Goal: Transaction & Acquisition: Purchase product/service

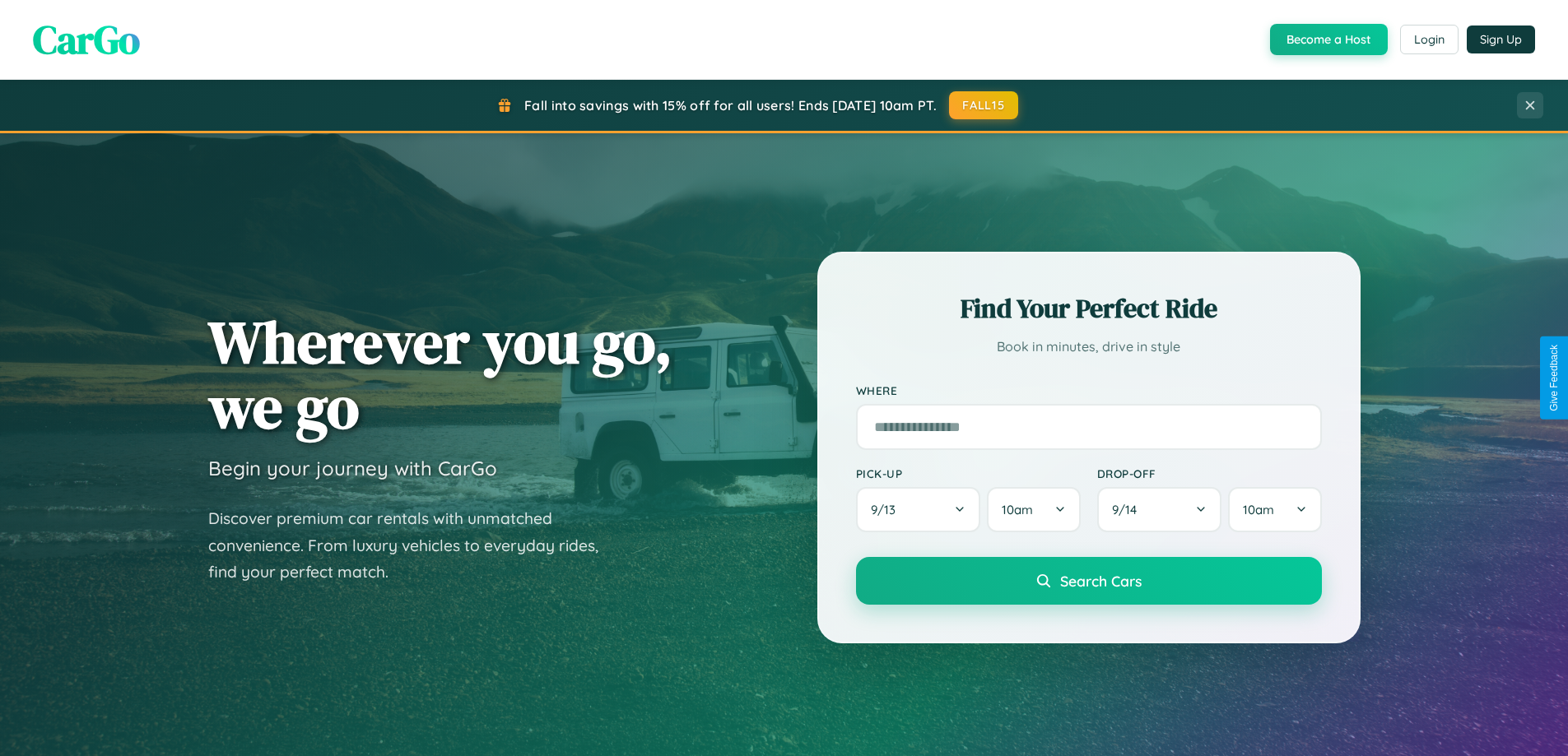
scroll to position [709, 0]
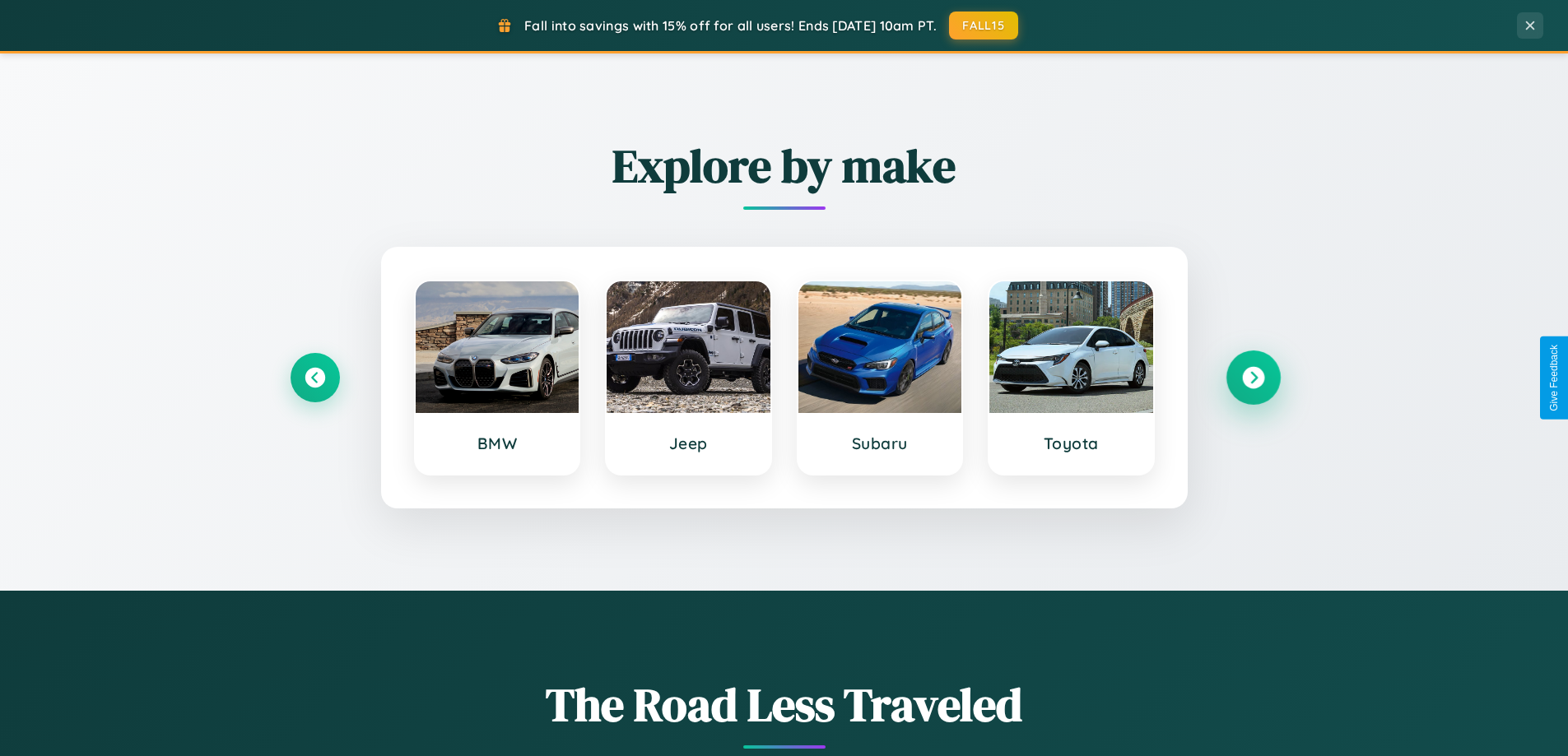
click at [1253, 378] on icon at bounding box center [1253, 378] width 22 height 22
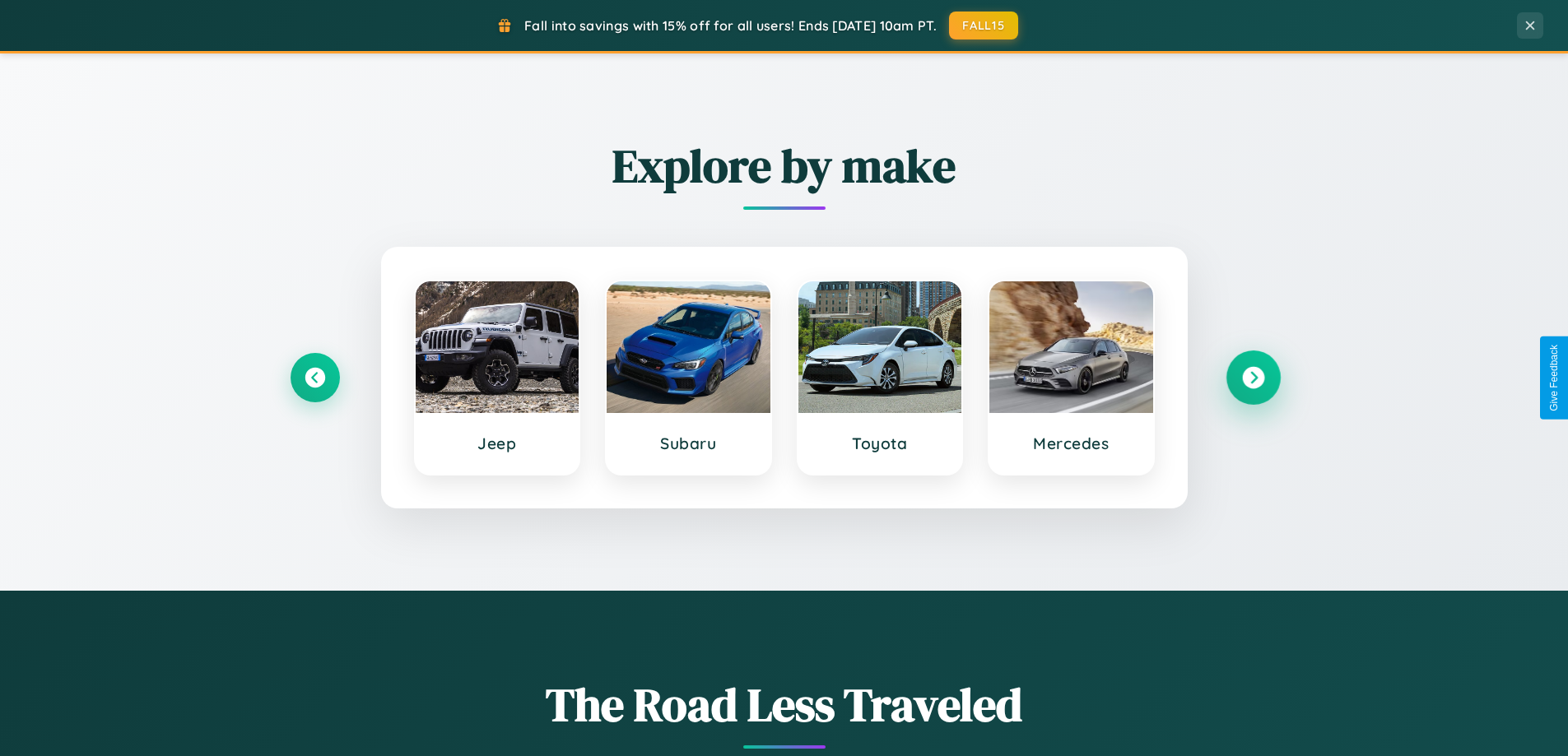
click at [1253, 378] on icon at bounding box center [1253, 378] width 22 height 22
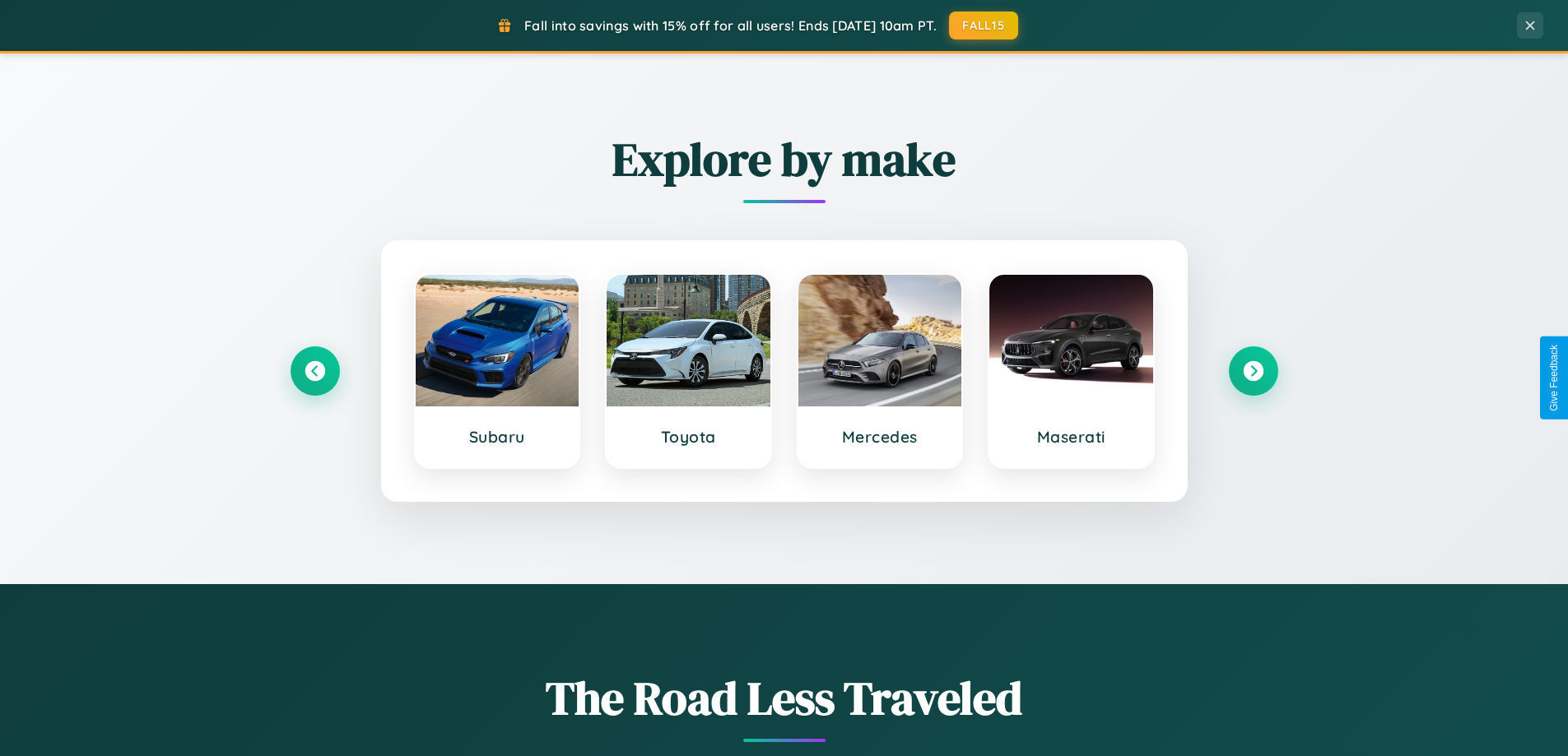
scroll to position [1133, 0]
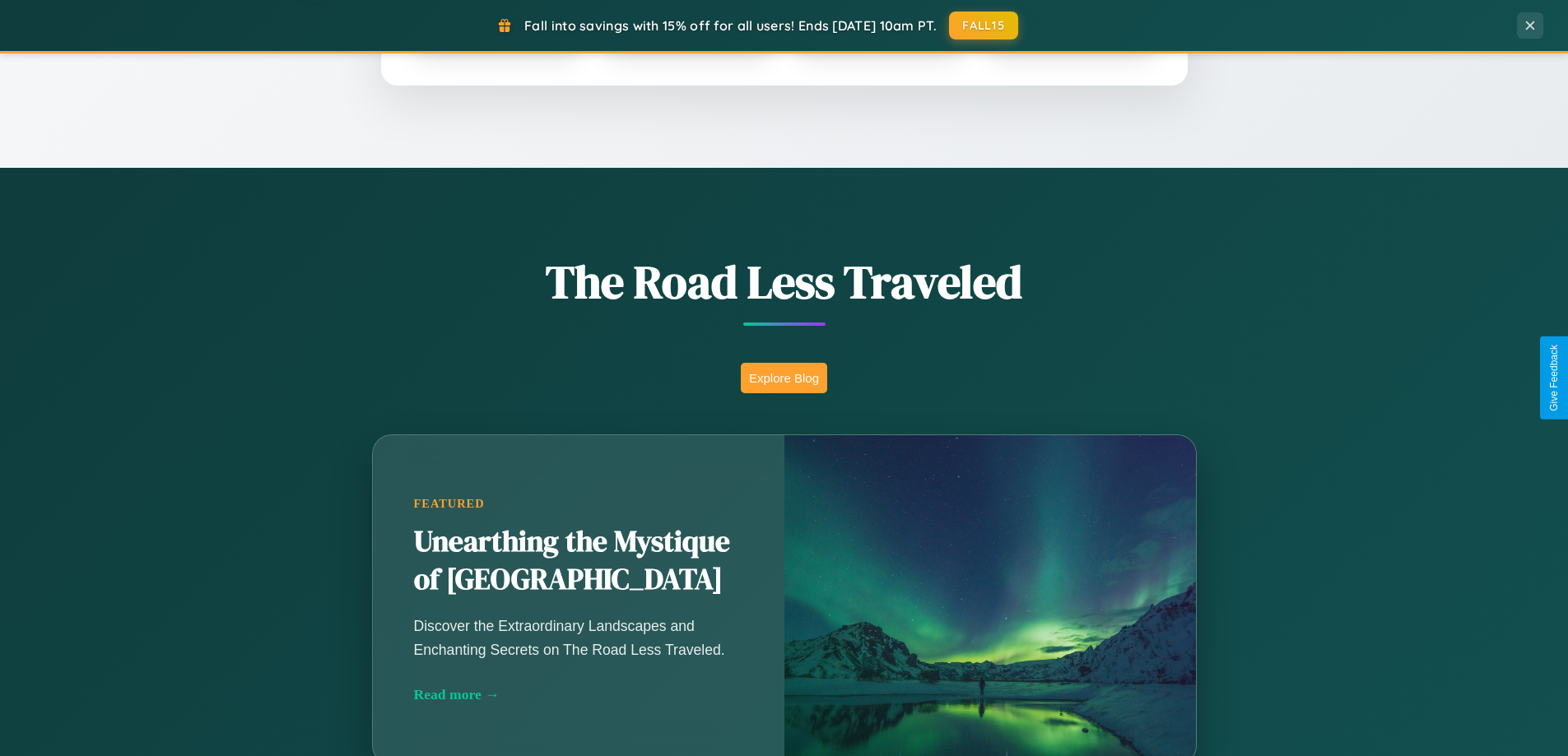
click at [784, 378] on button "Explore Blog" at bounding box center [784, 378] width 86 height 31
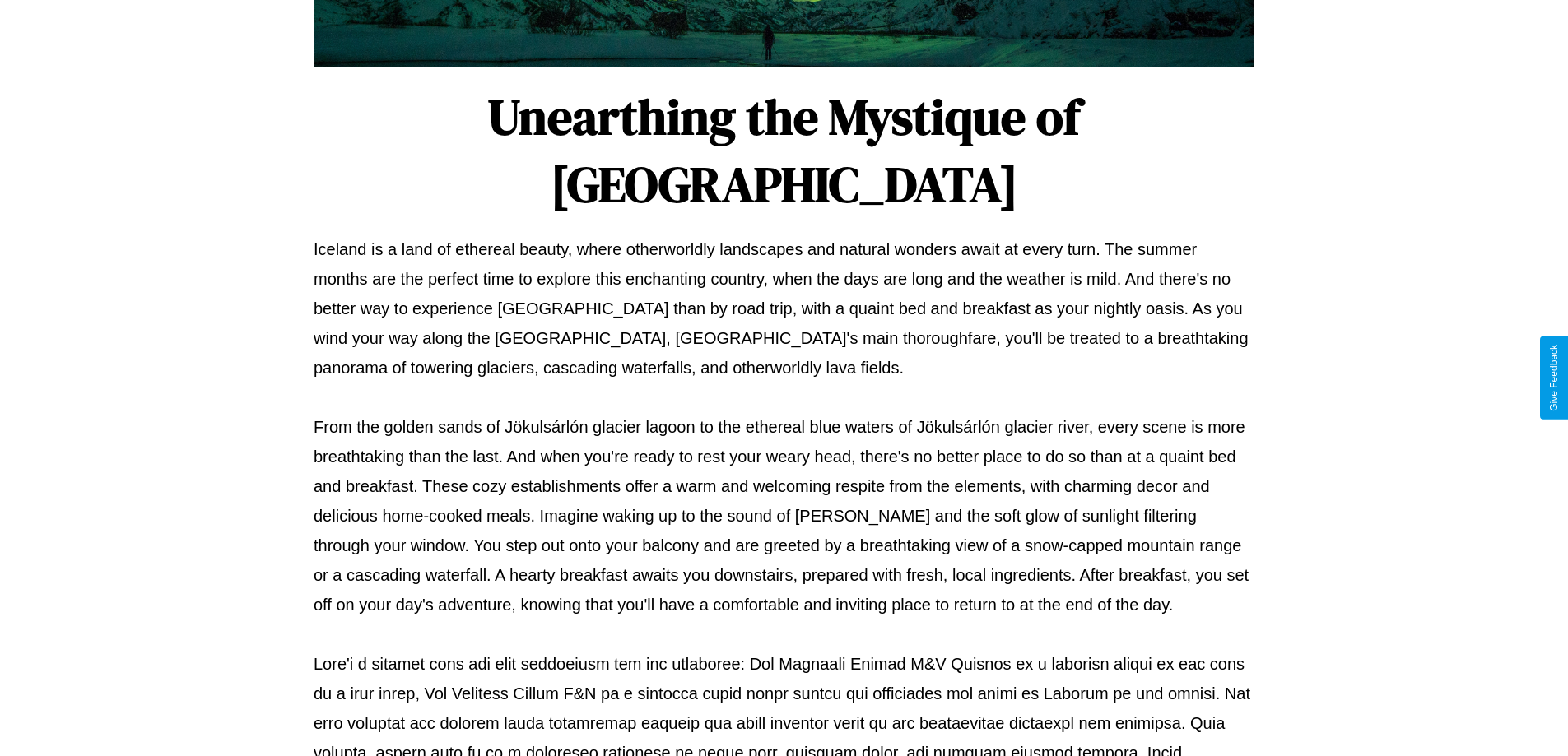
scroll to position [533, 0]
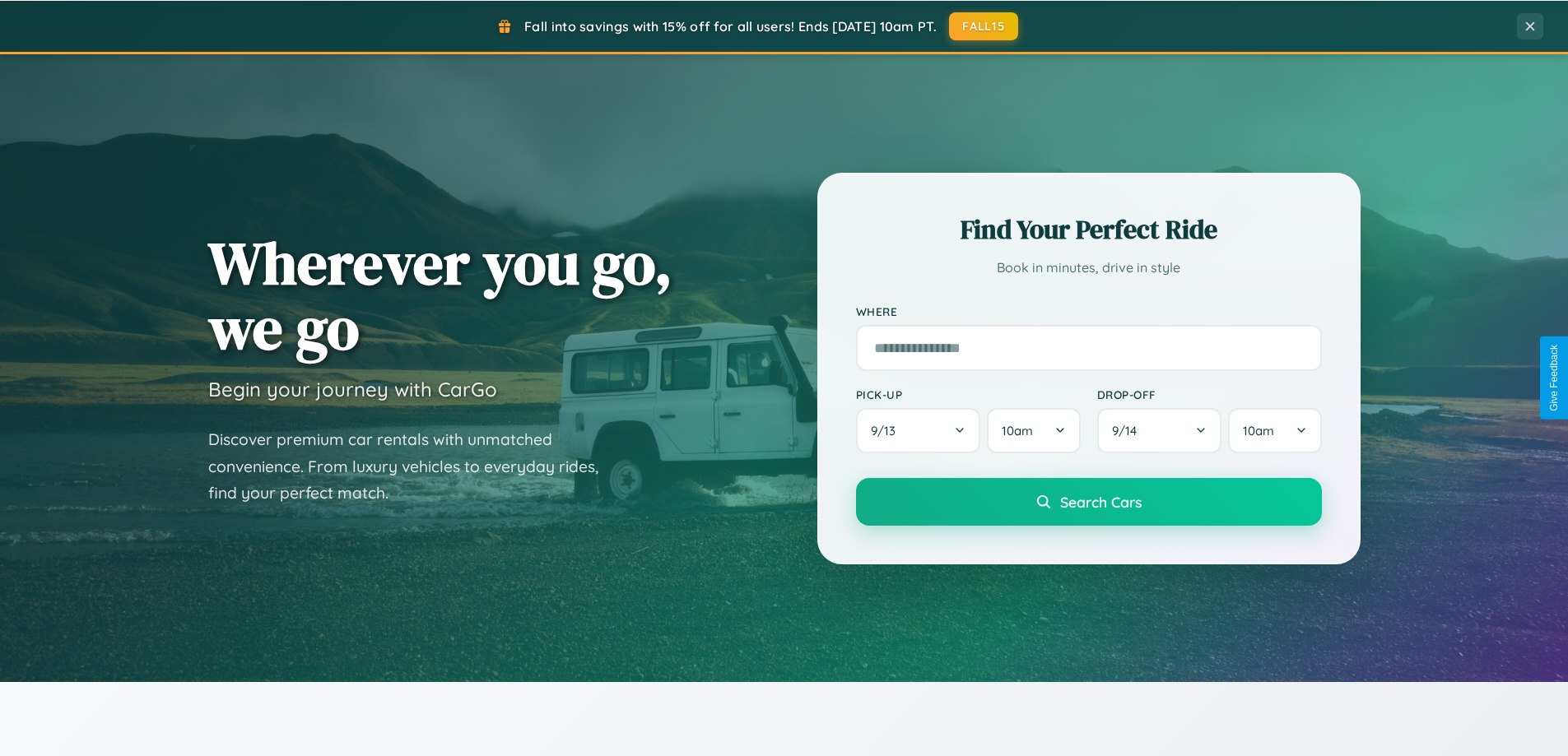
scroll to position [49, 0]
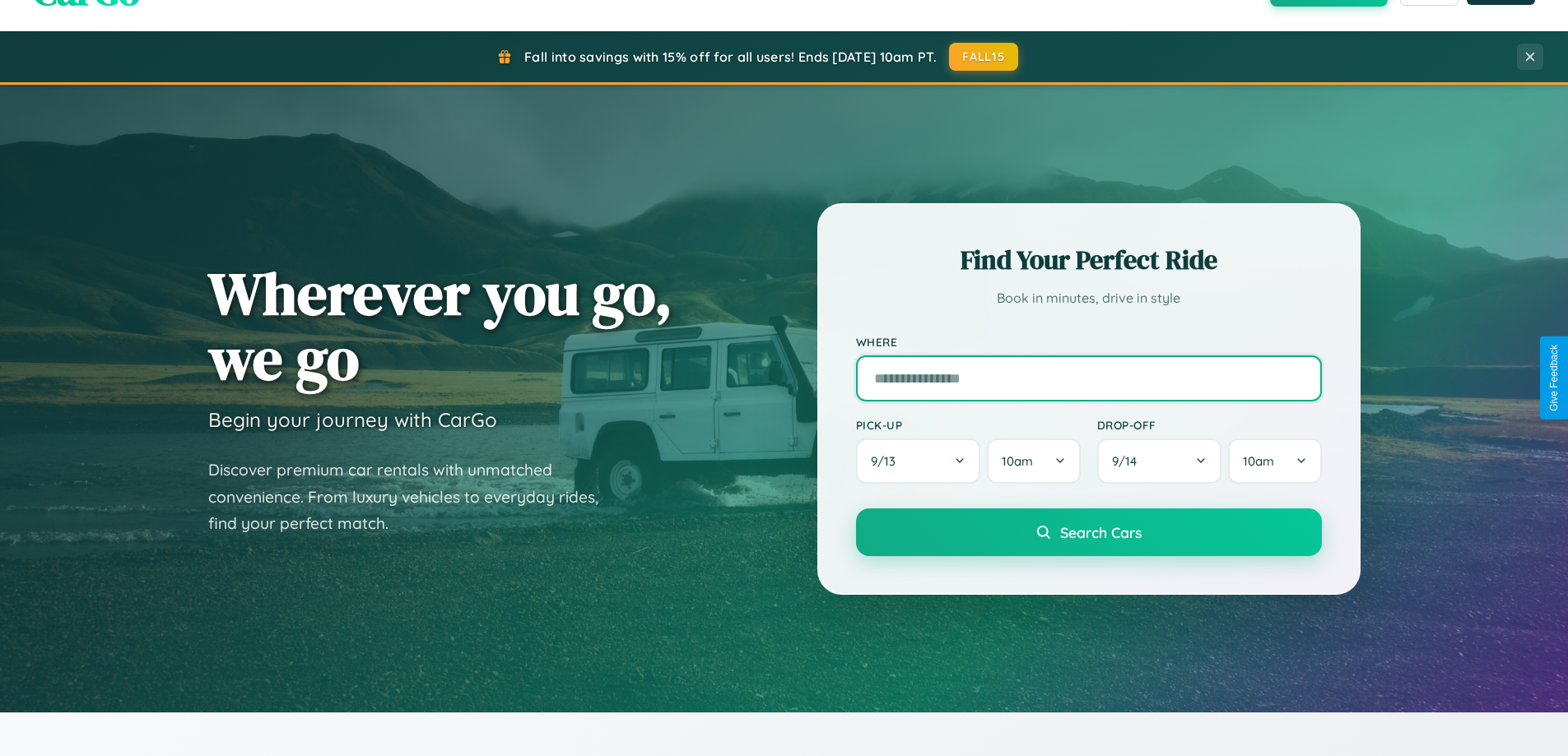
click at [1089, 378] on input "text" at bounding box center [1090, 378] width 466 height 46
type input "*********"
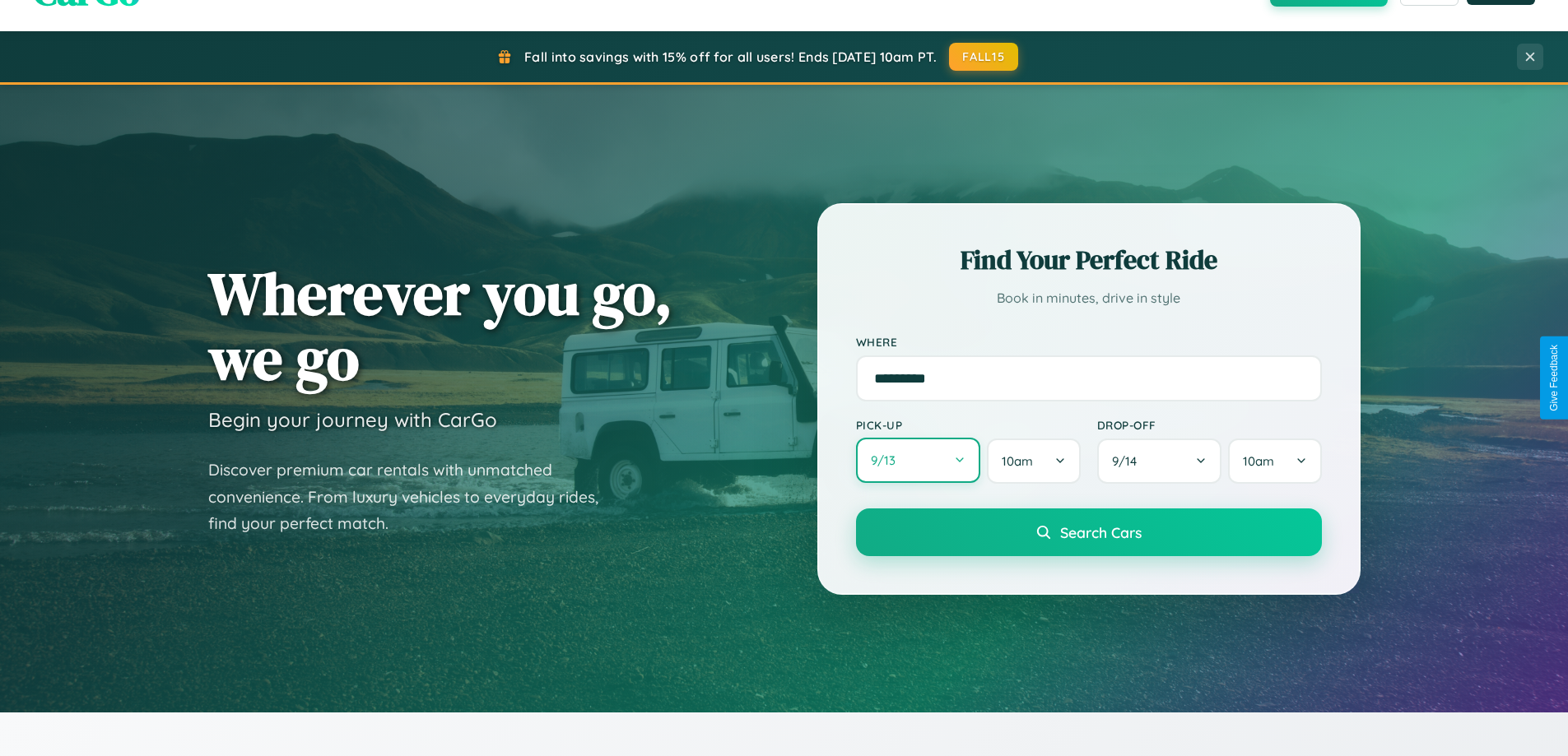
click at [918, 461] on button "9 / 13" at bounding box center [919, 460] width 125 height 46
select select "*"
select select "****"
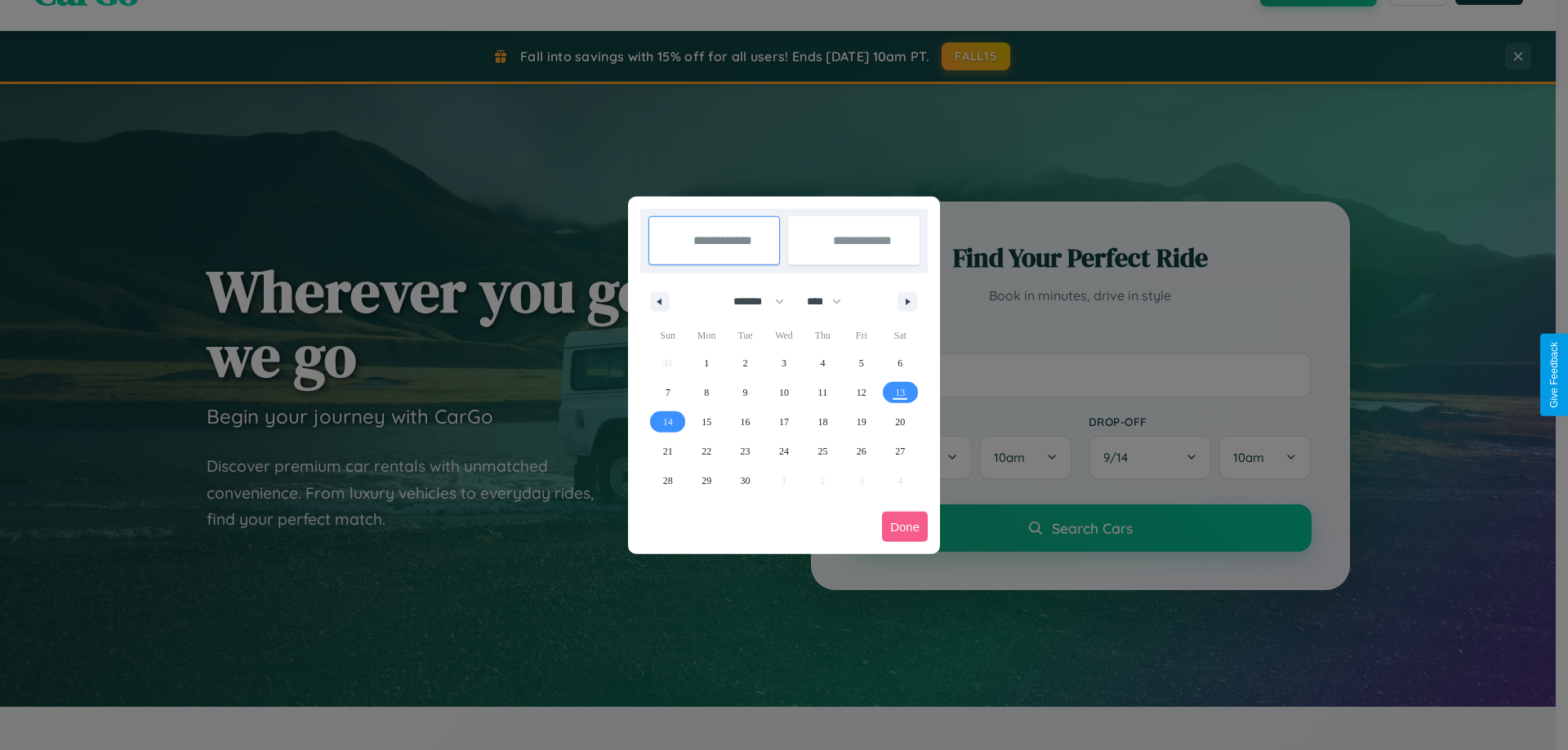
drag, startPoint x: 751, startPoint y: 301, endPoint x: 784, endPoint y: 328, distance: 42.6
click at [751, 301] on select "******* ******** ***** ***** *** **** **** ****** ********* ******* ******** **…" at bounding box center [756, 301] width 70 height 27
click at [784, 451] on span "24" at bounding box center [784, 452] width 10 height 30
type input "**********"
click at [745, 480] on span "30" at bounding box center [745, 481] width 10 height 30
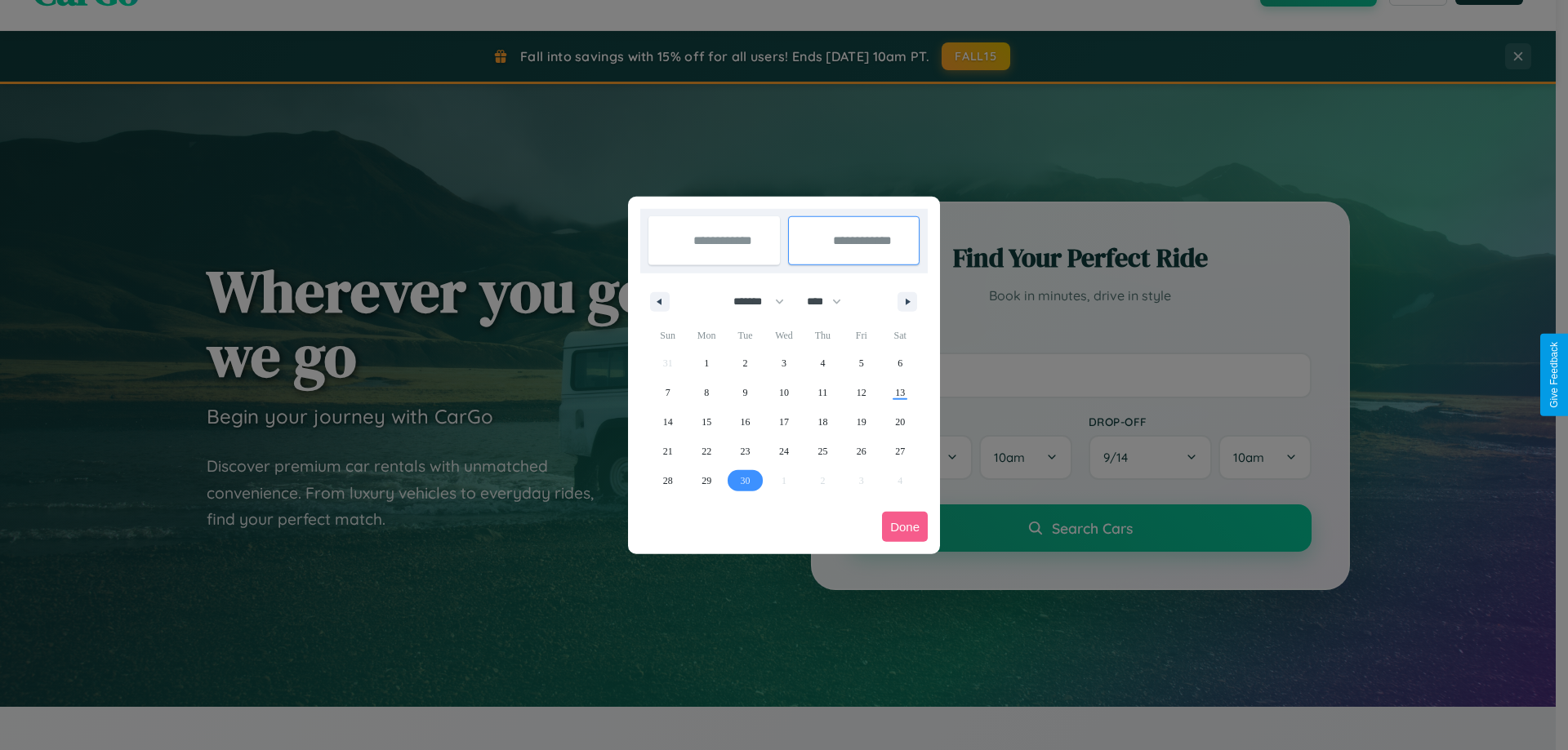
type input "**********"
click at [905, 527] on button "Done" at bounding box center [905, 527] width 45 height 31
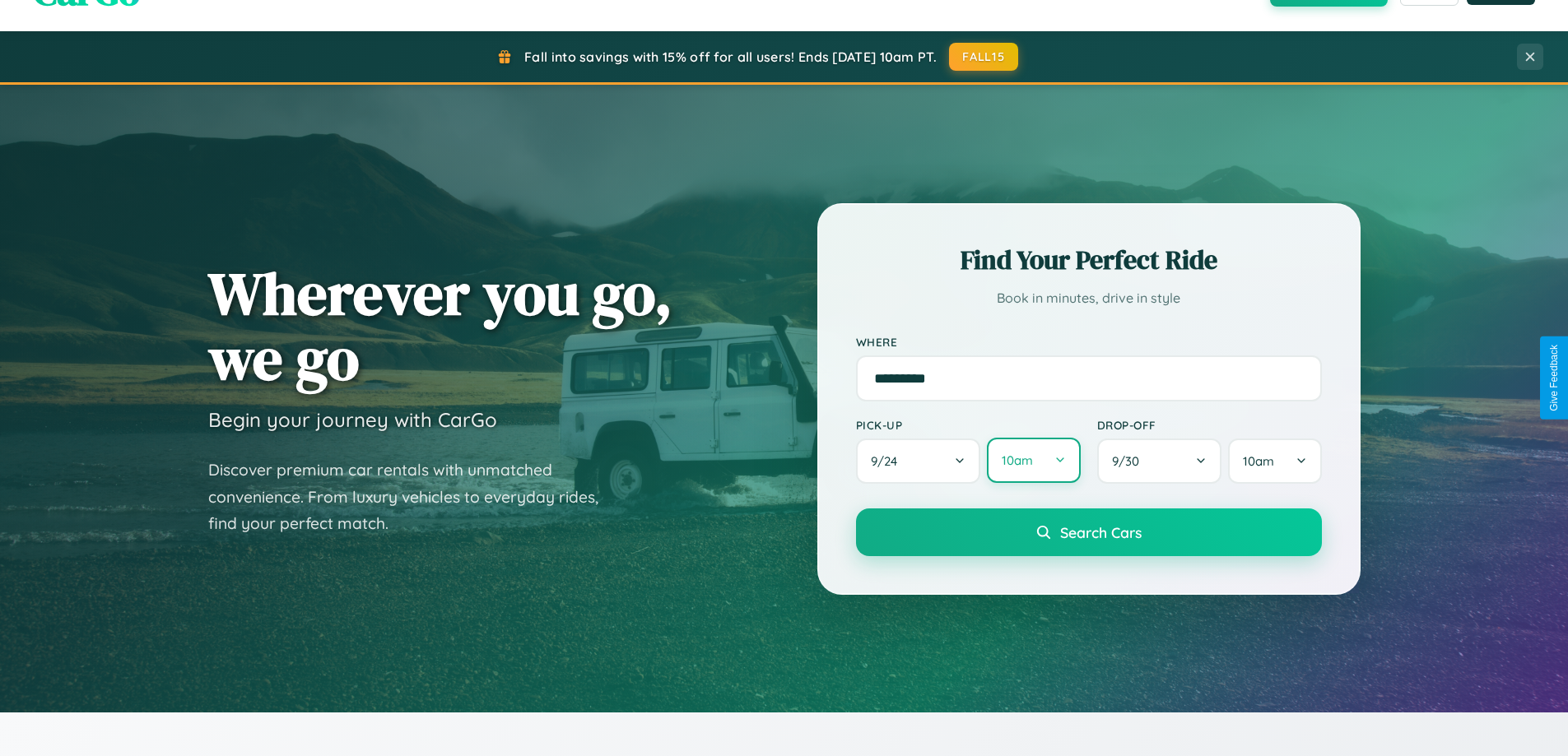
click at [1033, 461] on button "10am" at bounding box center [1034, 460] width 93 height 46
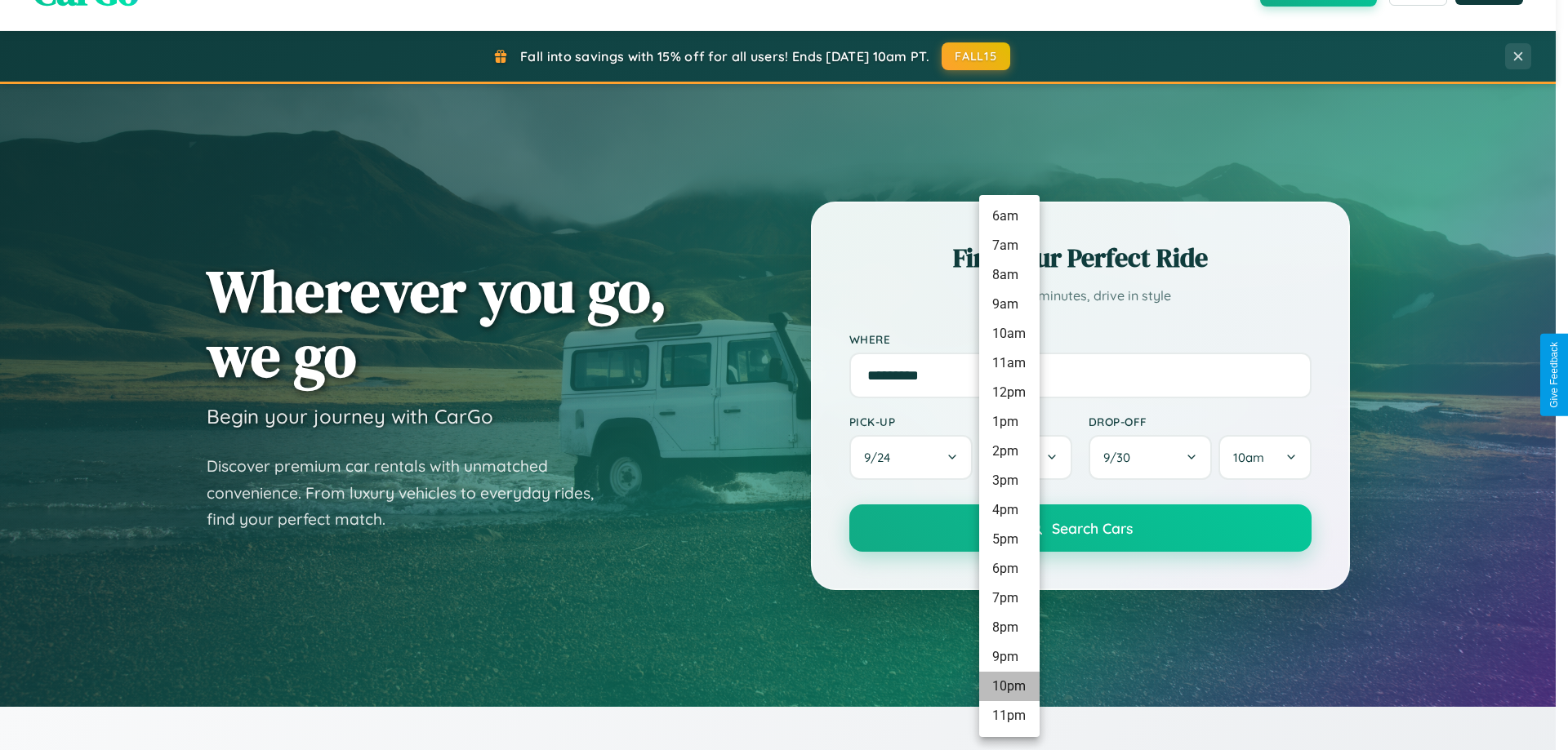
click at [1009, 687] on li "10pm" at bounding box center [1009, 687] width 60 height 30
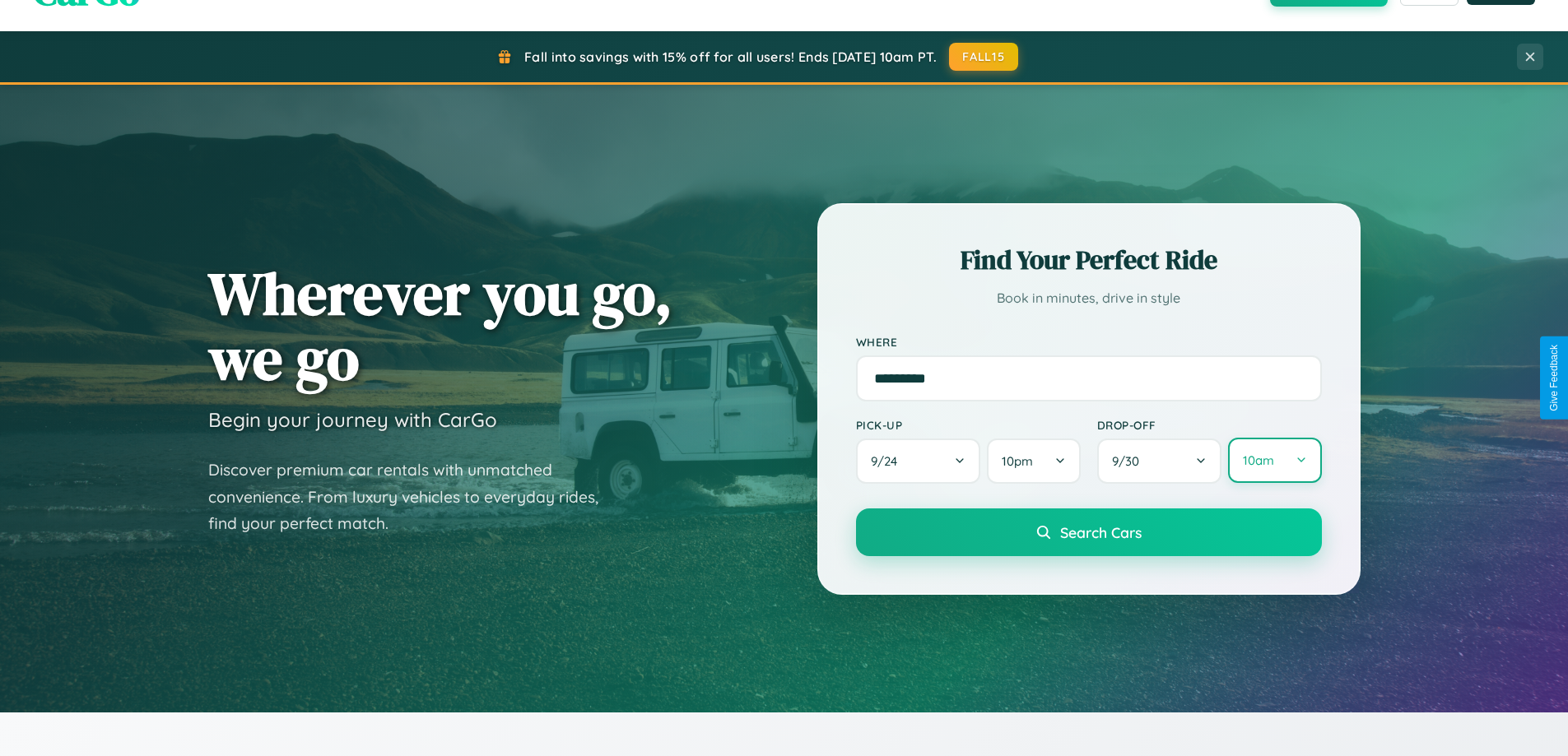
click at [1274, 461] on button "10am" at bounding box center [1275, 460] width 93 height 46
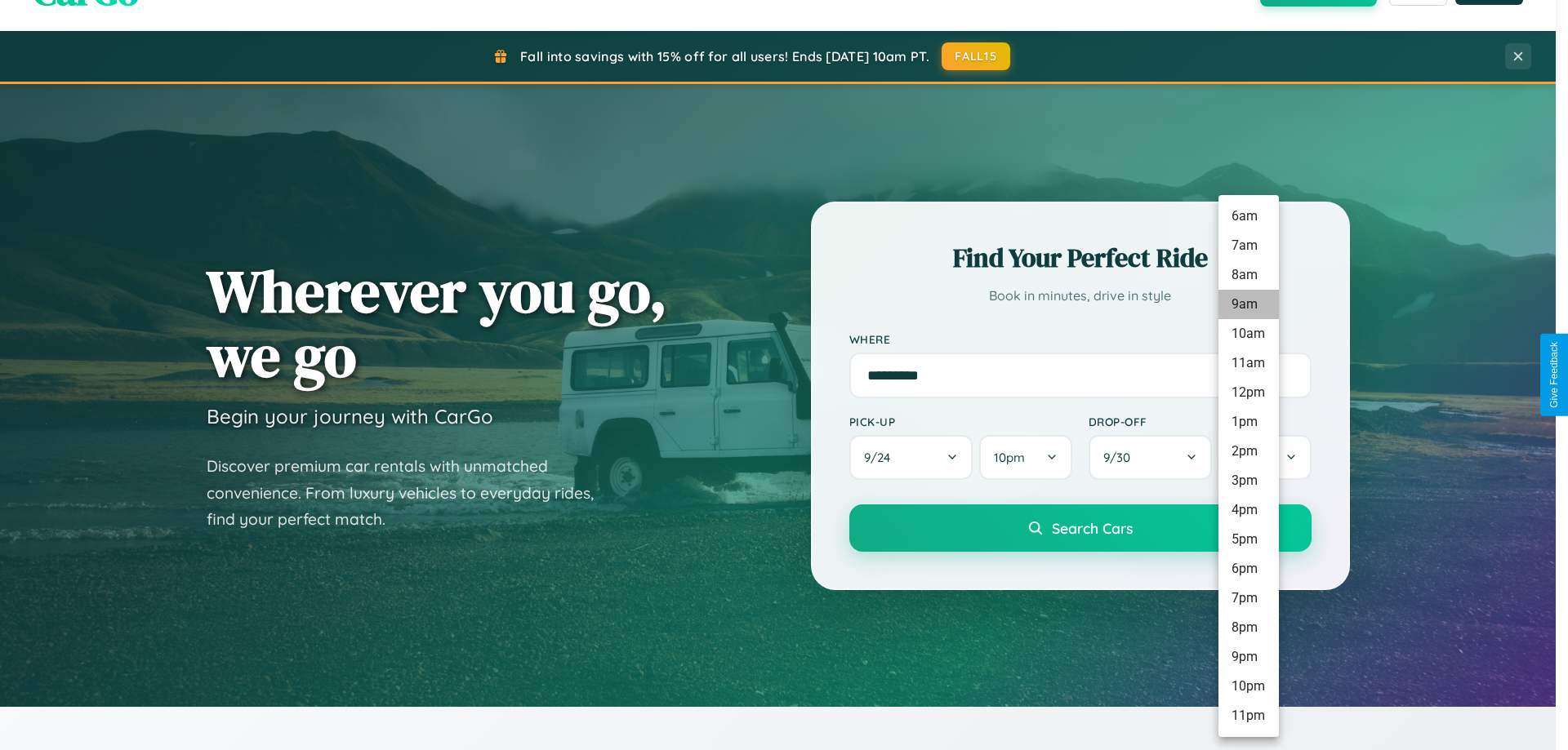
click at [1248, 304] on li "9am" at bounding box center [1248, 305] width 60 height 30
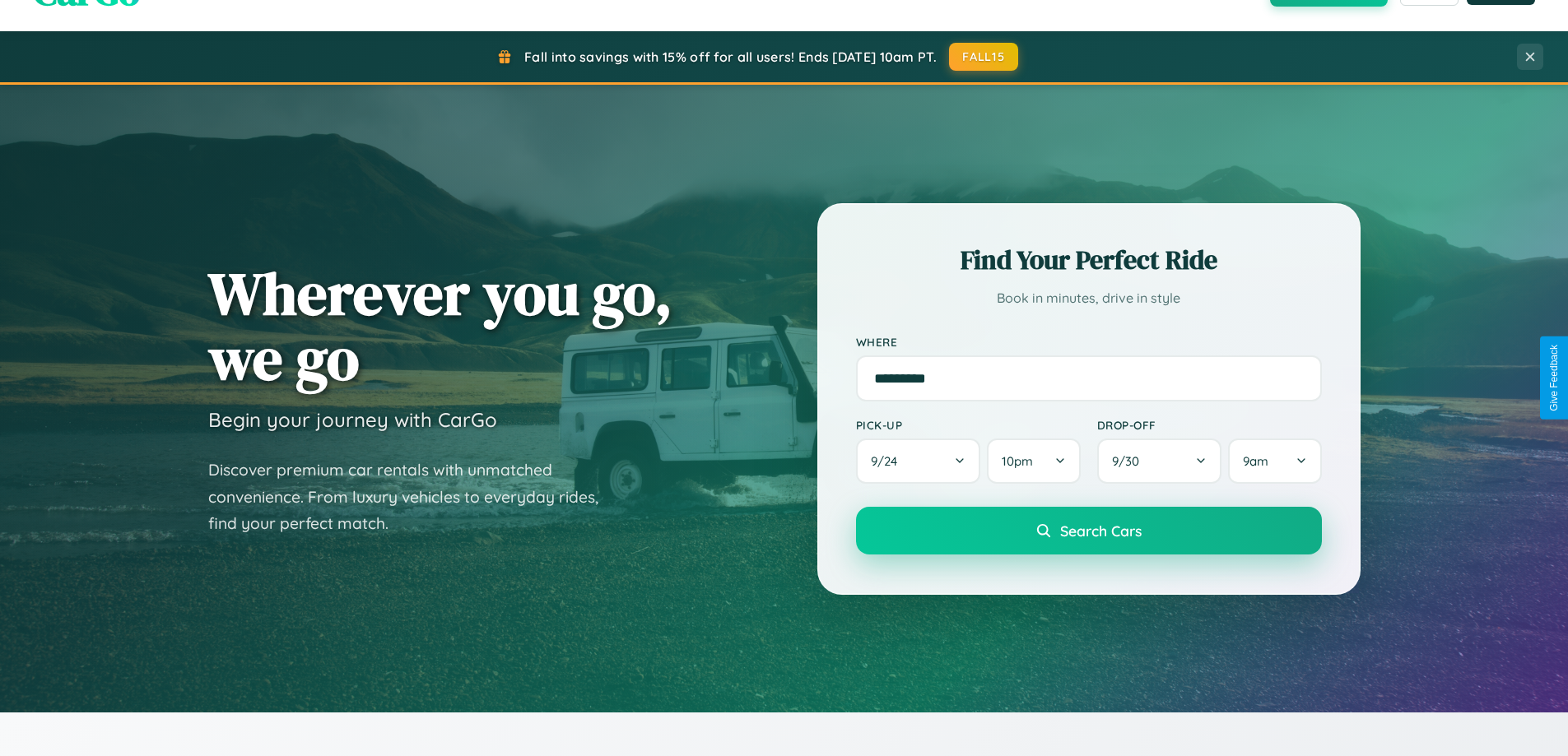
click at [1089, 532] on span "Search Cars" at bounding box center [1102, 531] width 81 height 18
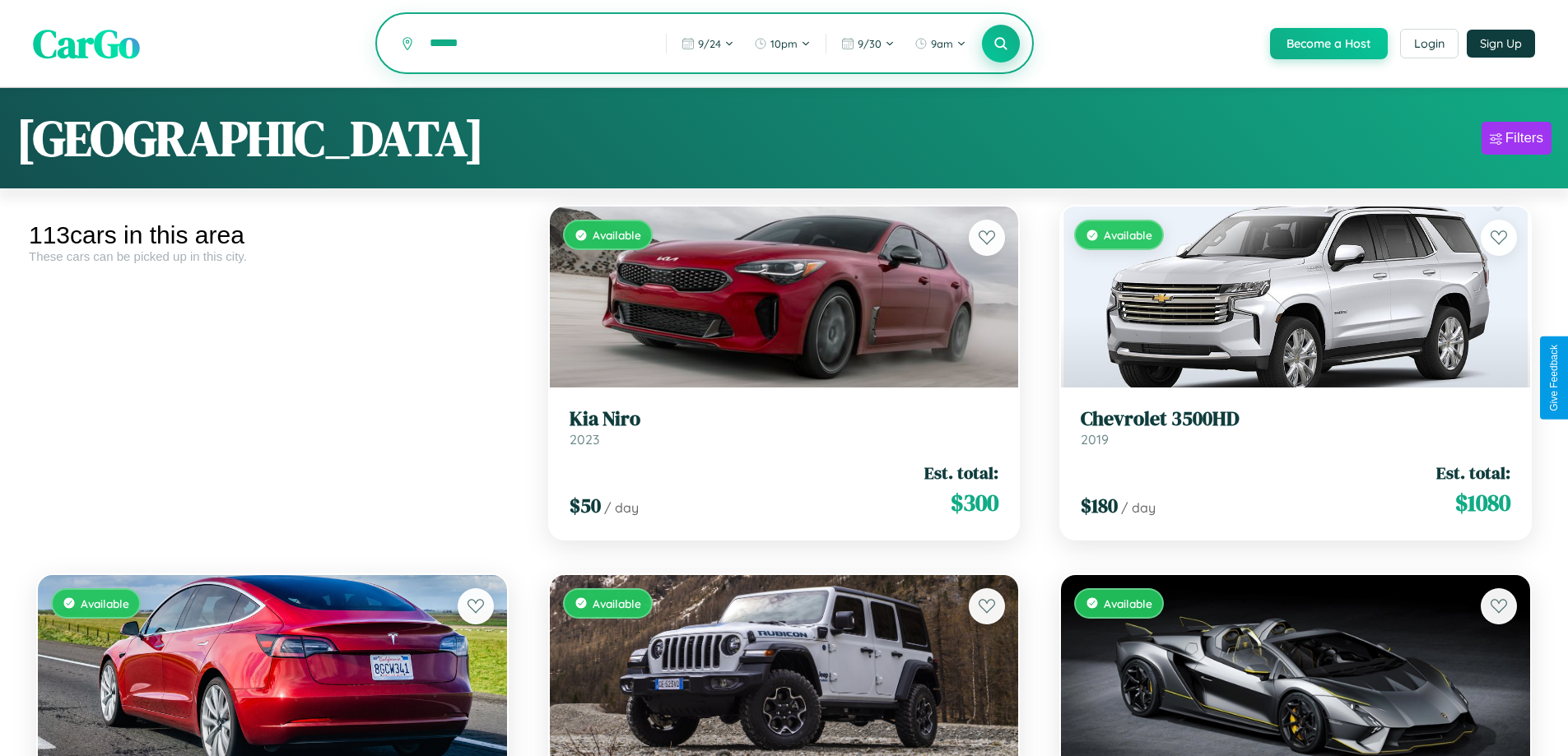
type input "******"
click at [1000, 44] on icon at bounding box center [1001, 44] width 16 height 16
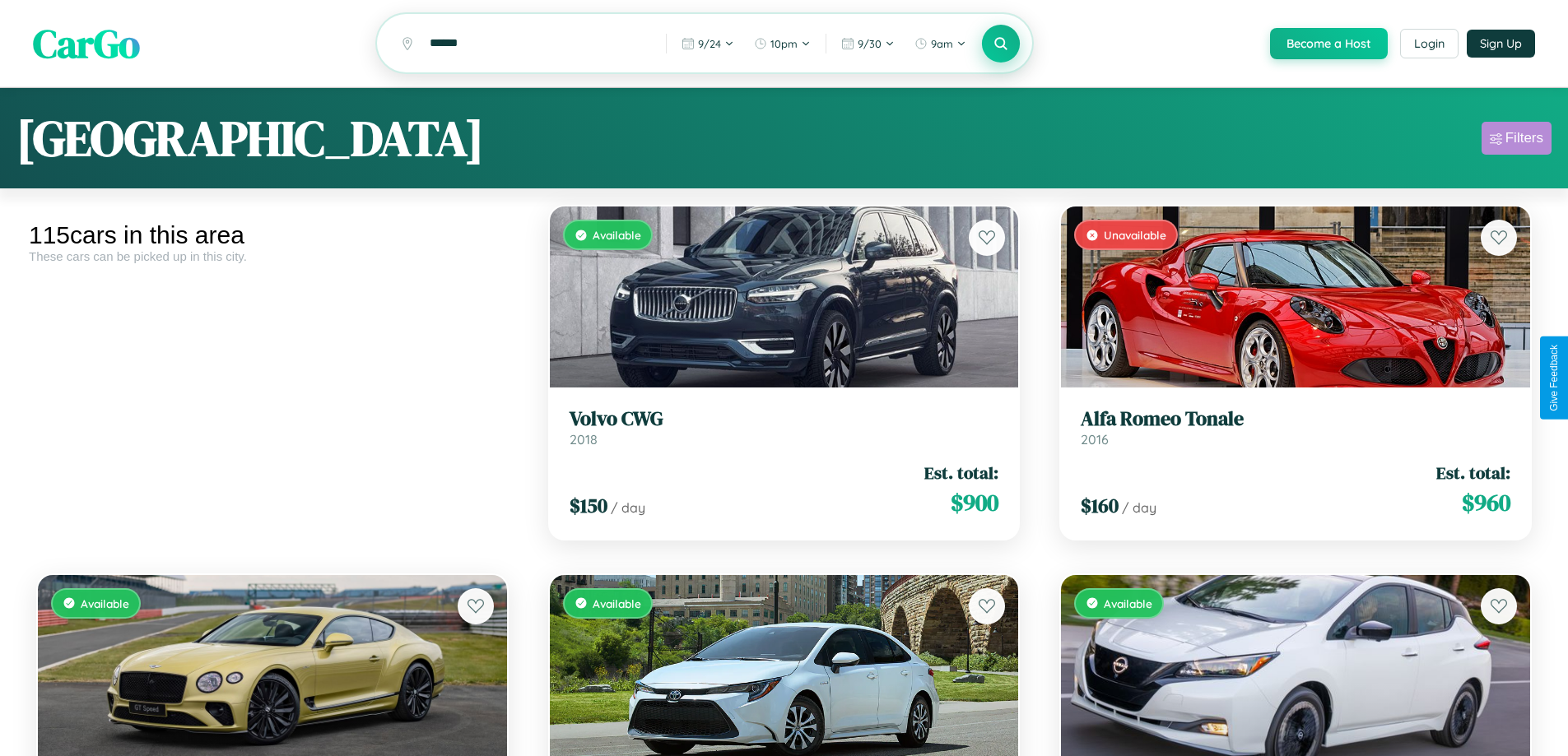
click at [1516, 141] on div "Filters" at bounding box center [1524, 138] width 38 height 17
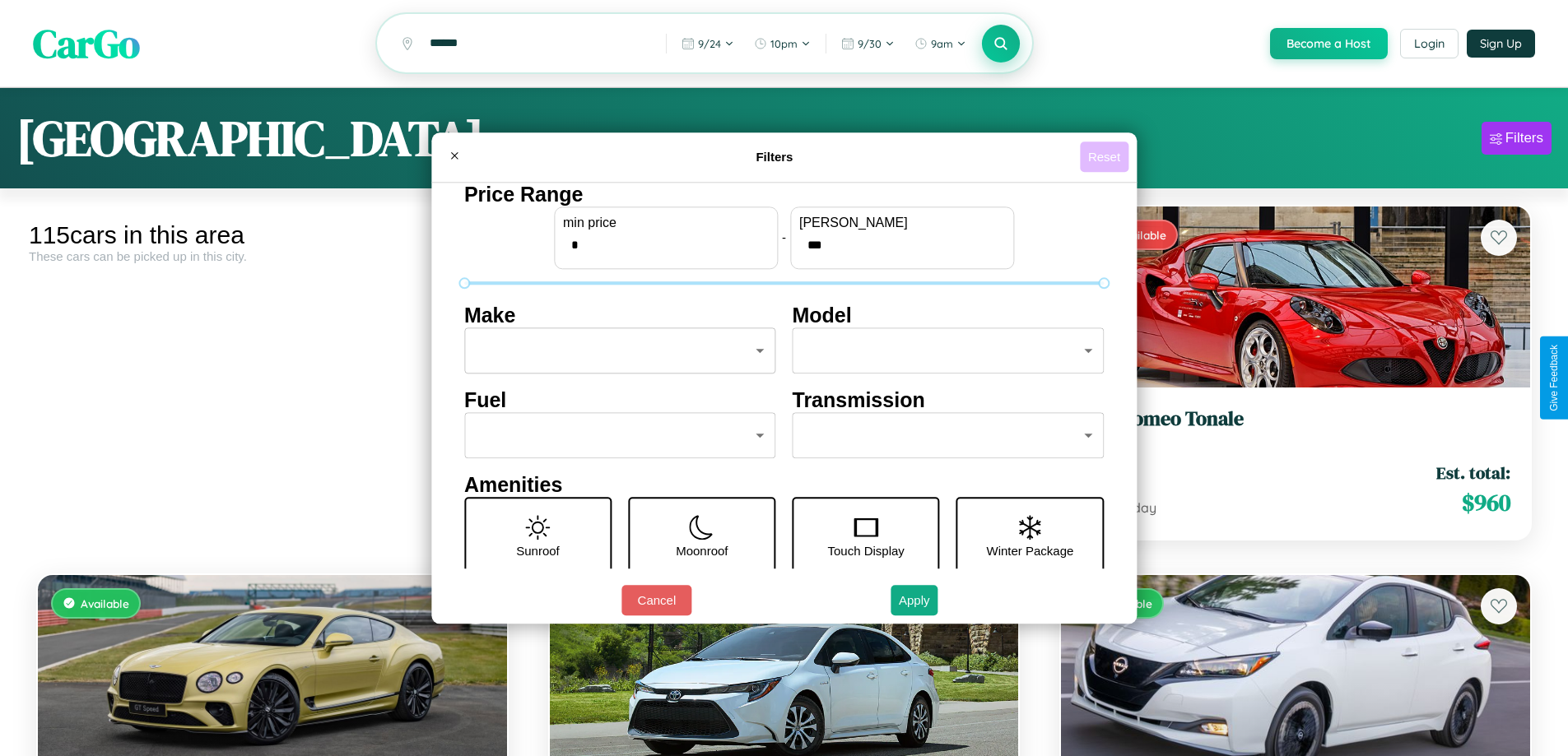
click at [1107, 157] on button "Reset" at bounding box center [1104, 157] width 49 height 31
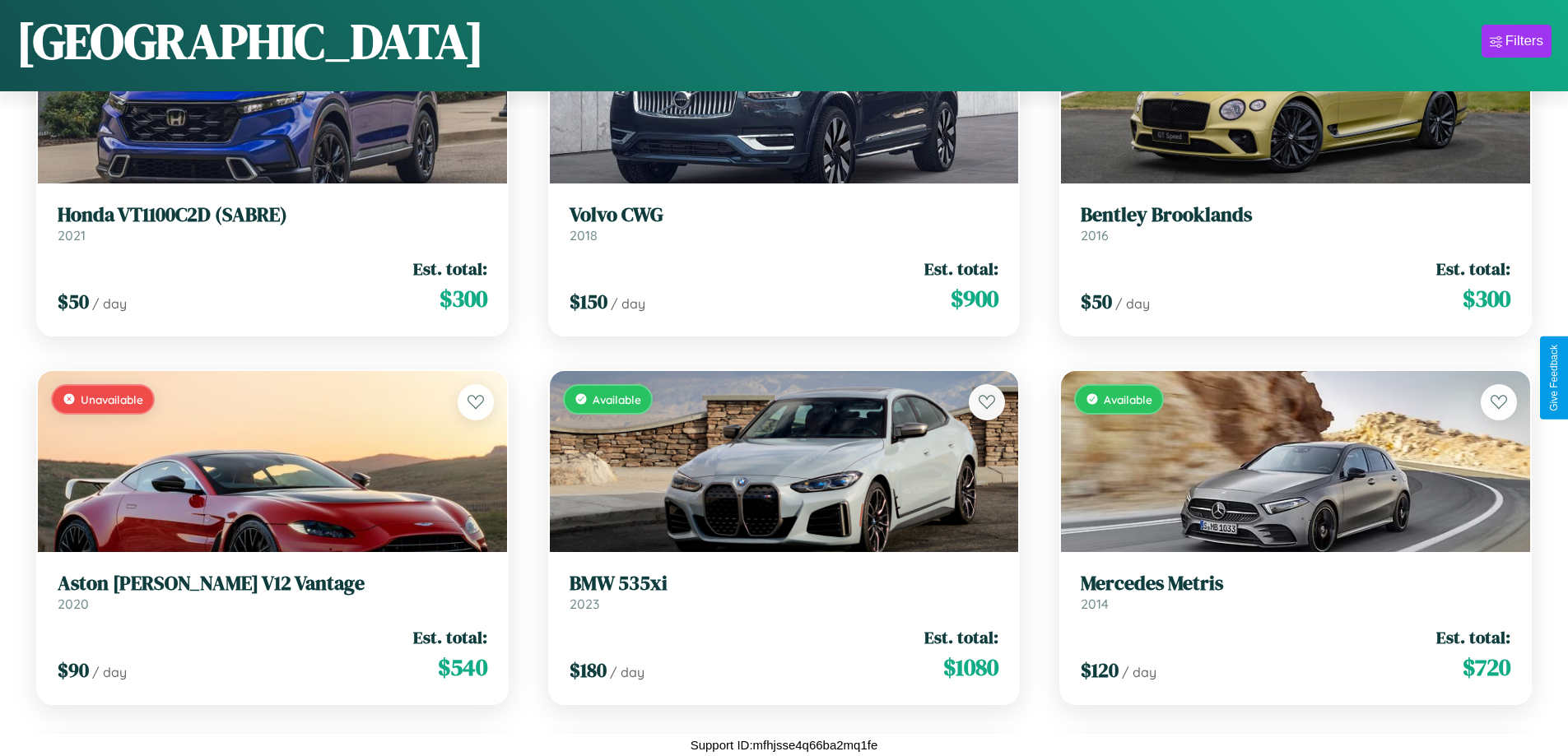
scroll to position [12032, 0]
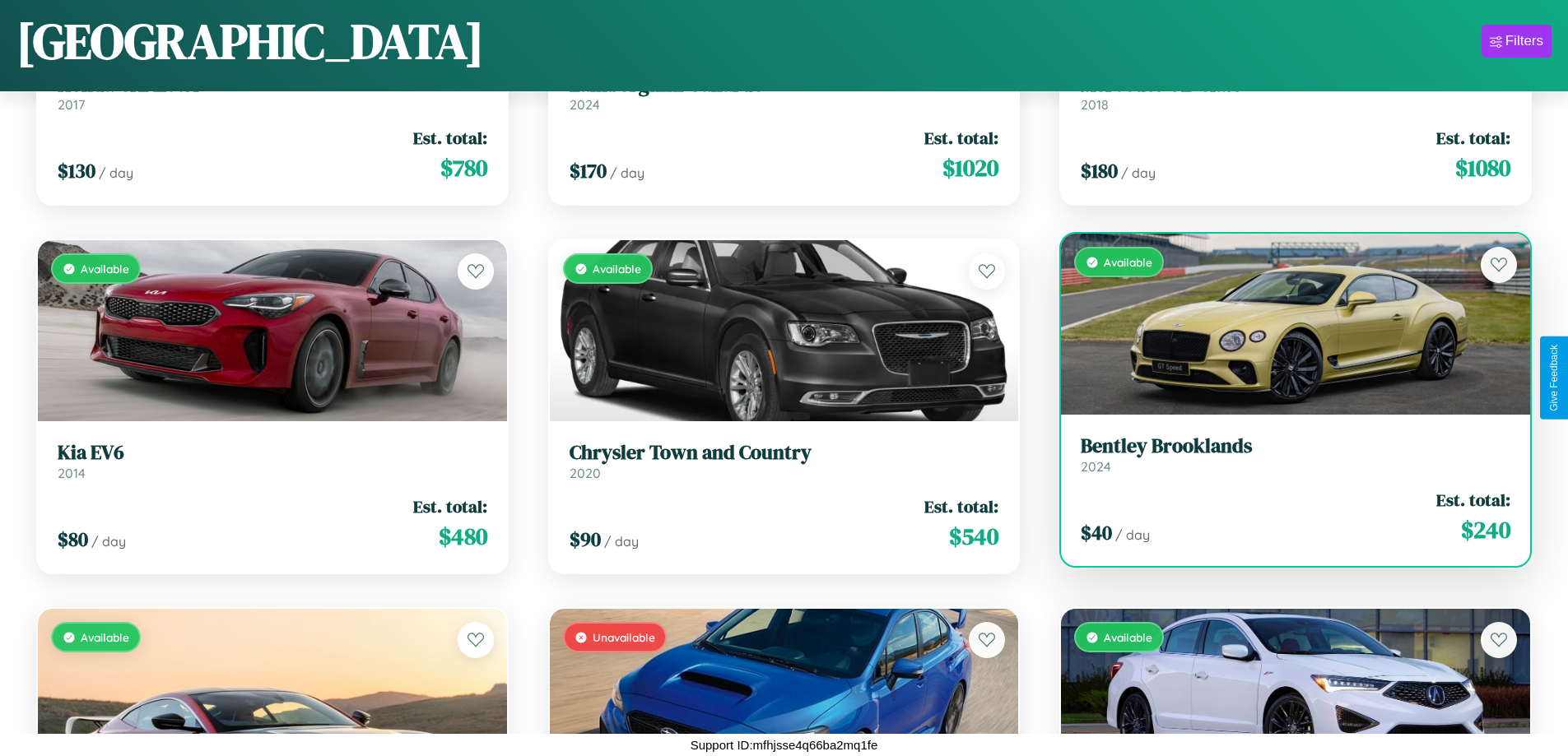
click at [1285, 461] on link "Bentley Brooklands 2024" at bounding box center [1295, 454] width 430 height 41
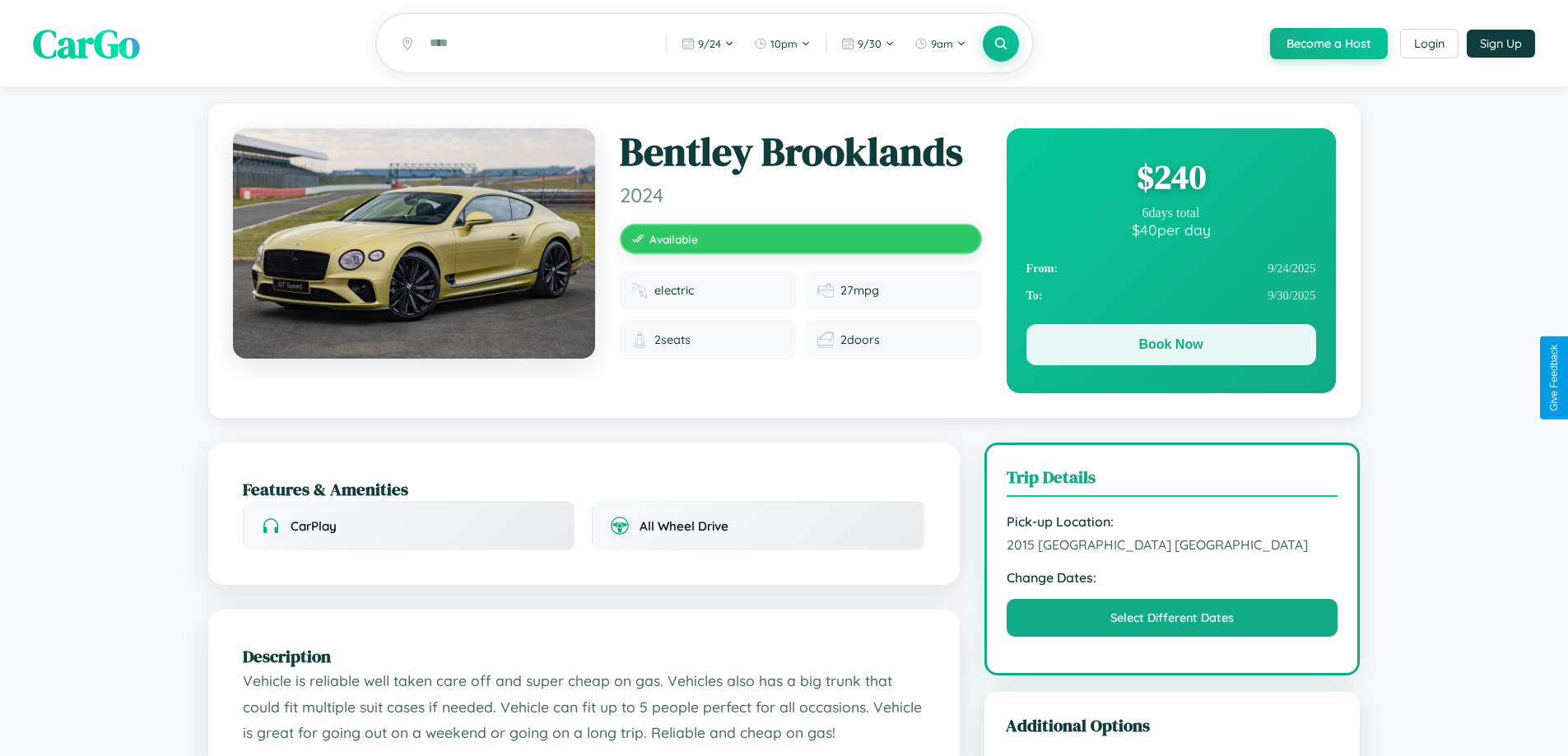
click at [1171, 347] on button "Book Now" at bounding box center [1171, 344] width 290 height 41
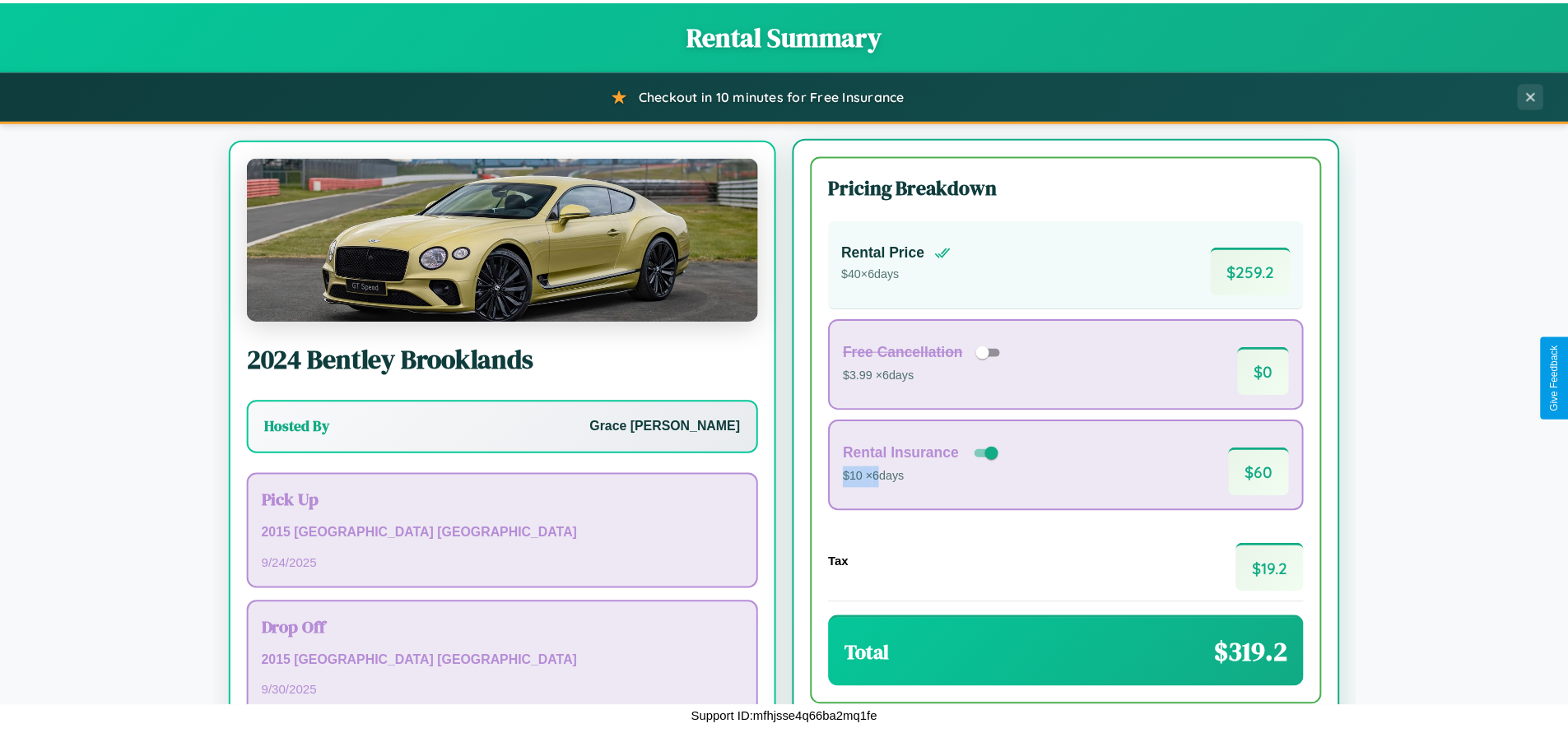
scroll to position [76, 0]
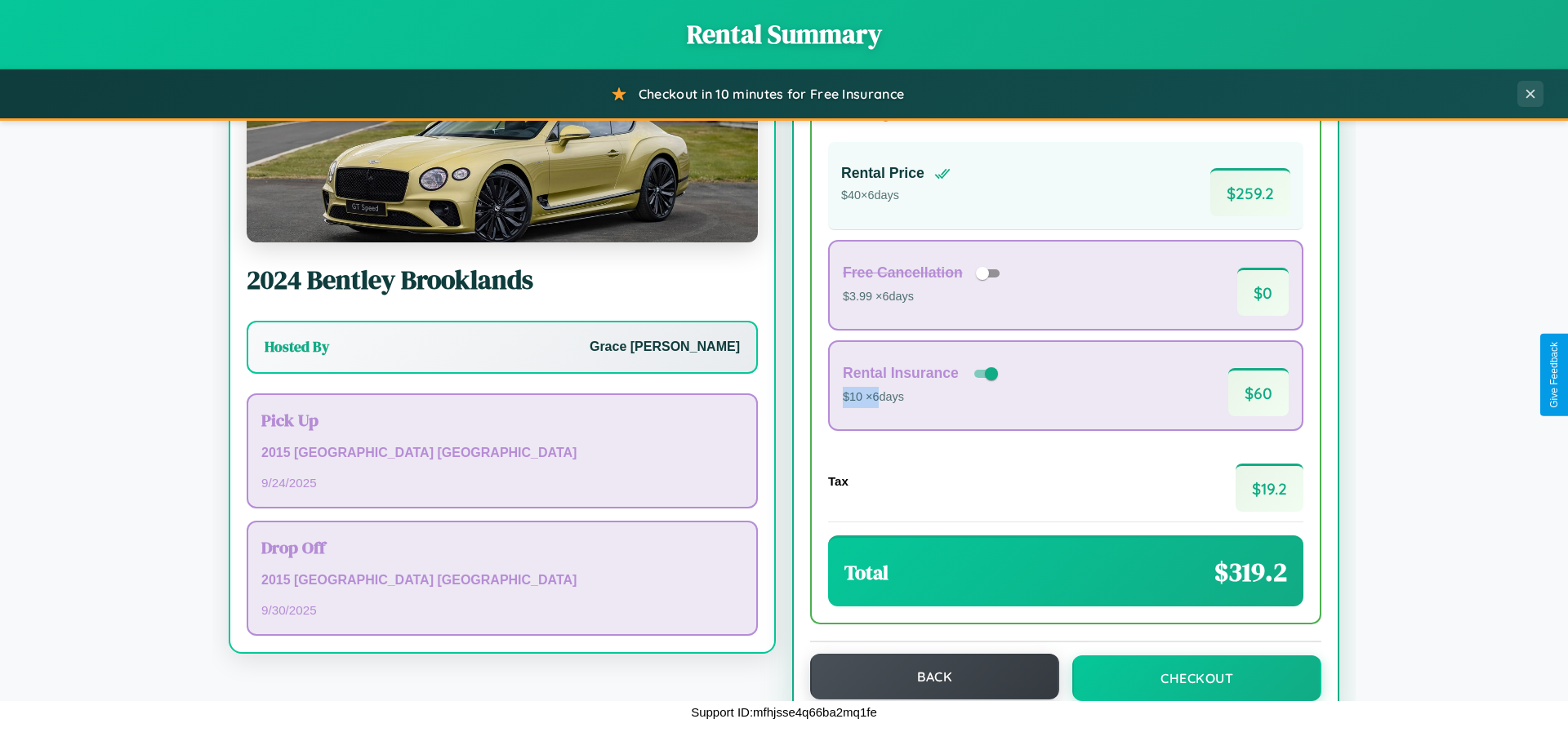
click at [927, 677] on button "Back" at bounding box center [934, 676] width 249 height 45
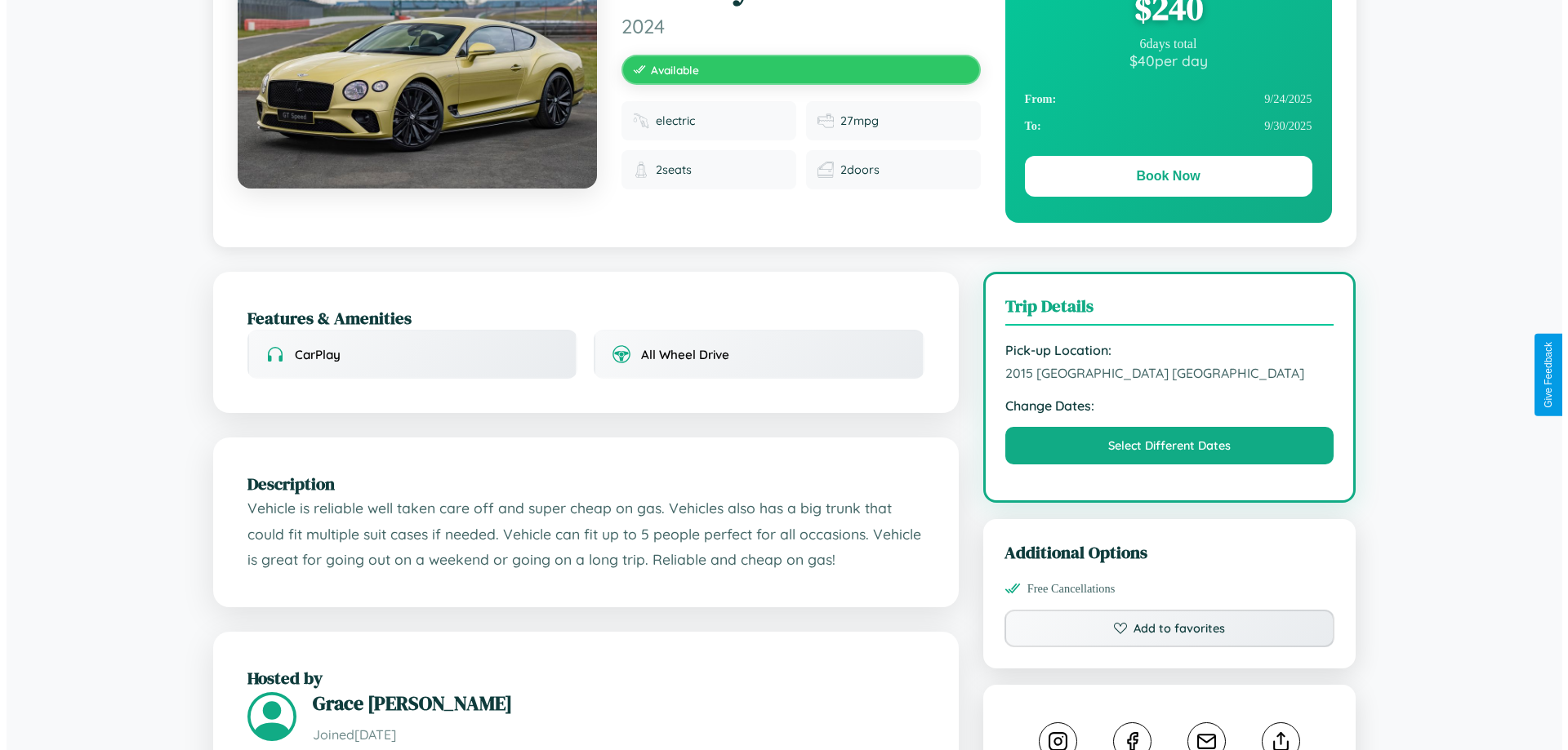
scroll to position [424, 0]
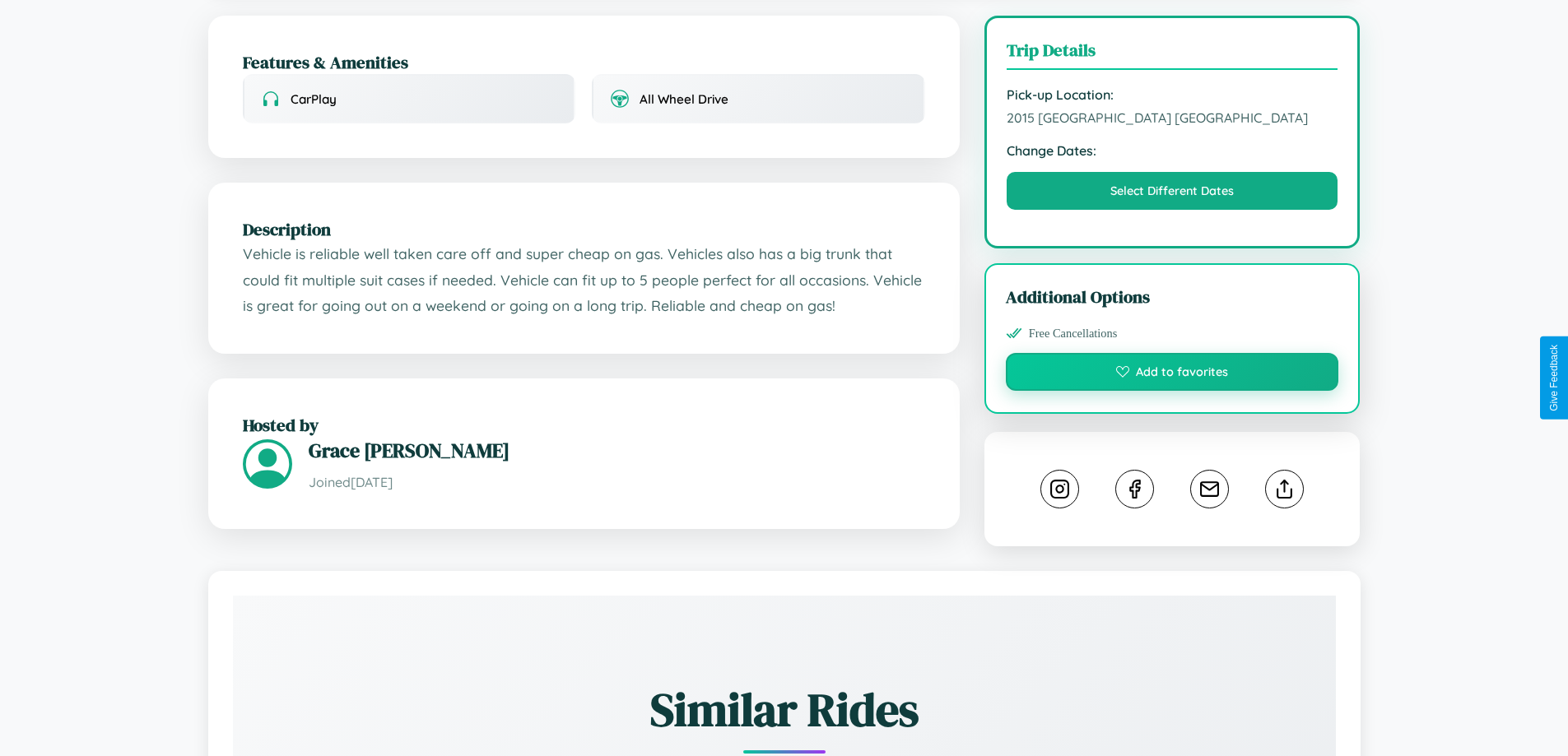
click at [1172, 378] on button "Add to favorites" at bounding box center [1173, 372] width 333 height 38
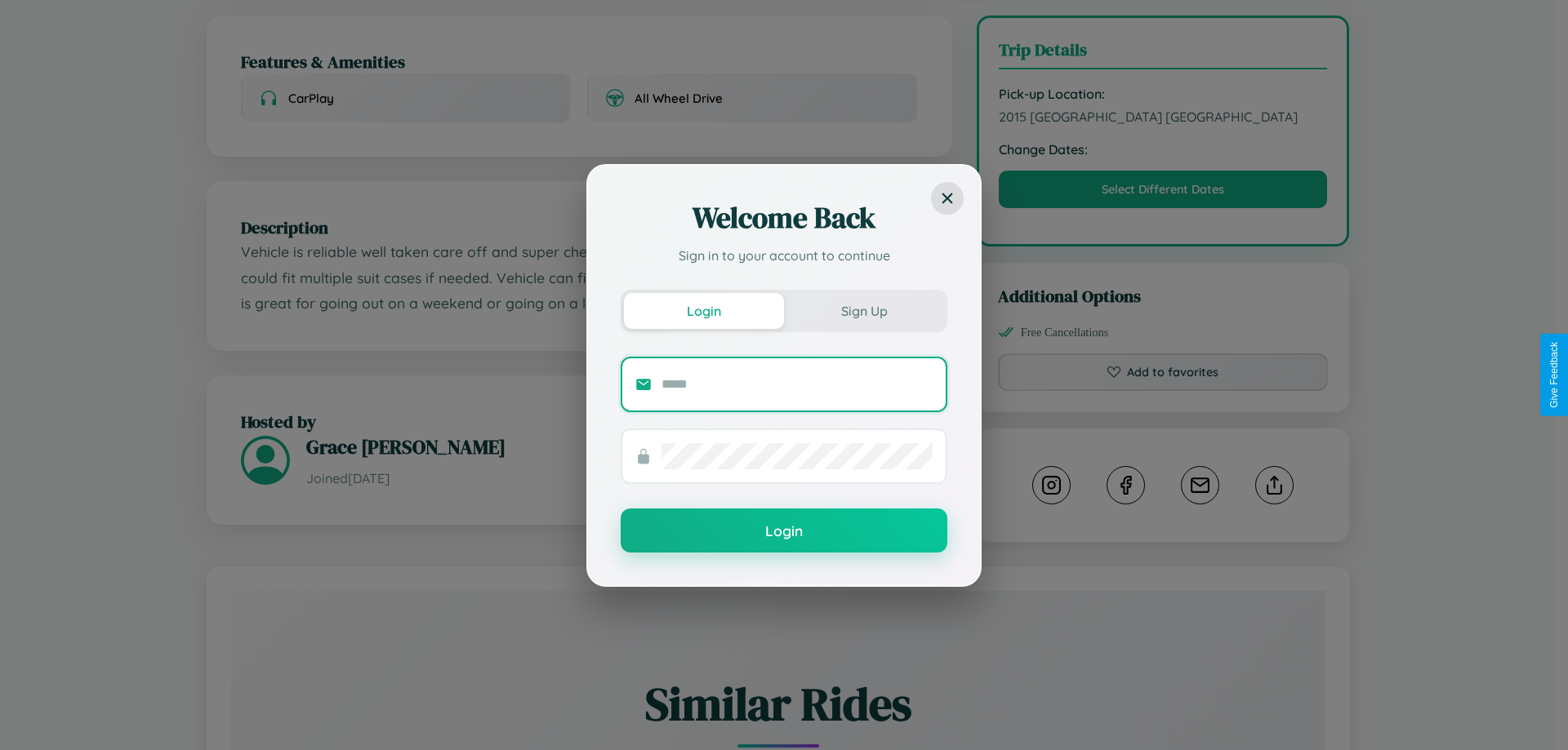
click at [797, 384] on input "text" at bounding box center [796, 384] width 271 height 27
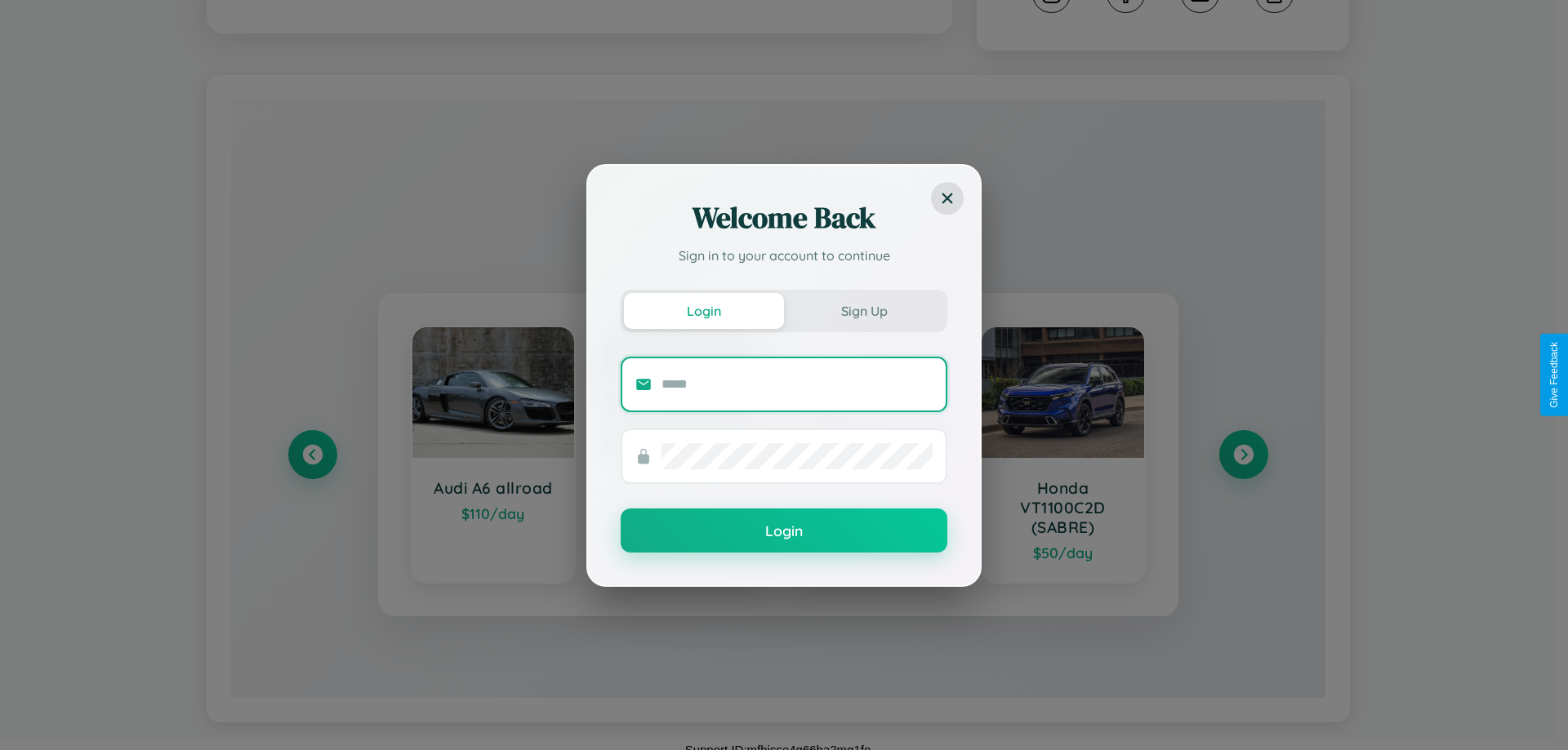
scroll to position [928, 0]
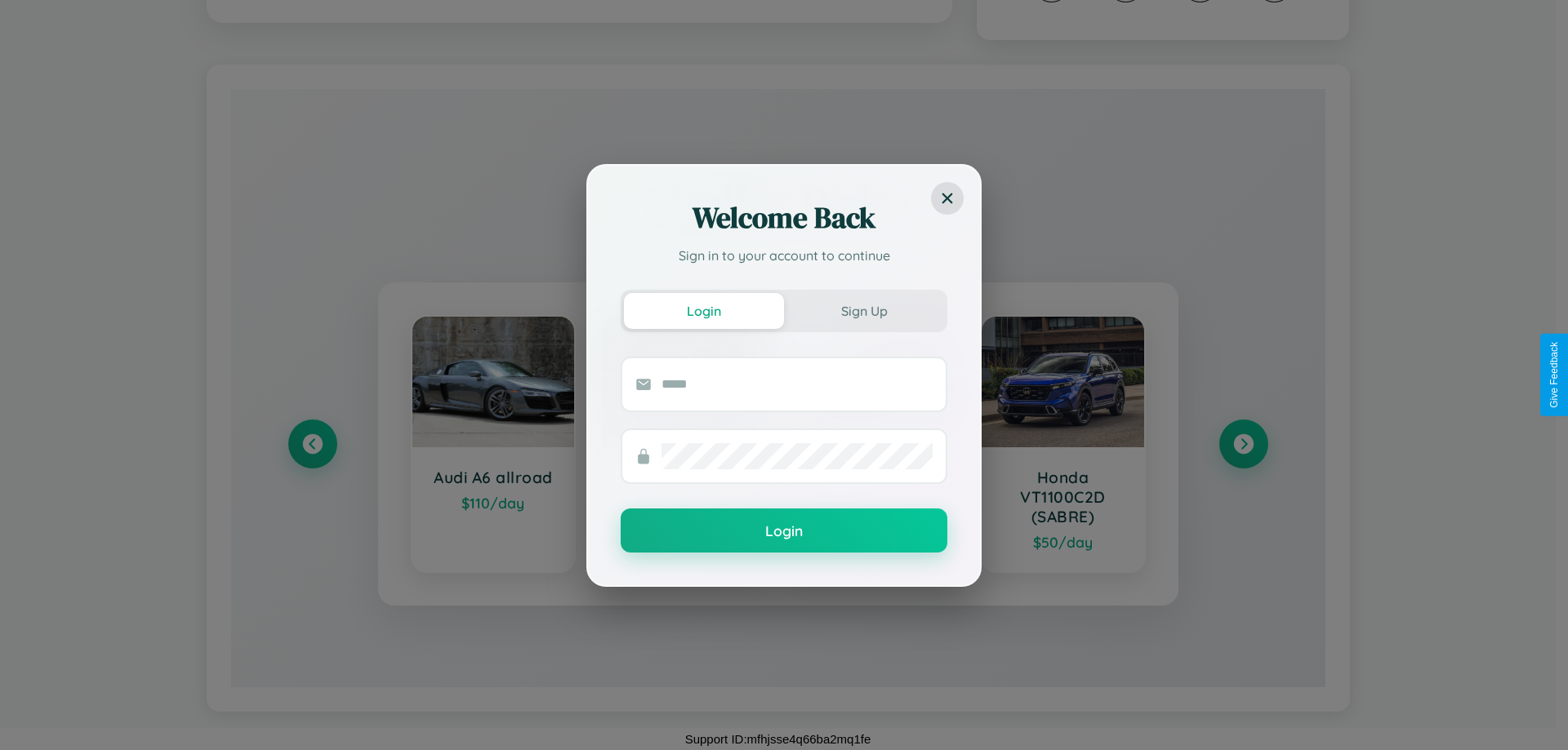
click at [312, 444] on div "Welcome Back Sign in to your account to continue Login Sign Up Login" at bounding box center [784, 375] width 1568 height 750
click at [1243, 444] on div "Welcome Back Sign in to your account to continue Login Sign Up Login" at bounding box center [784, 375] width 1568 height 750
click at [312, 444] on div "Welcome Back Sign in to your account to continue Login Sign Up Login" at bounding box center [784, 375] width 1568 height 750
click at [1243, 444] on div "Welcome Back Sign in to your account to continue Login Sign Up Login" at bounding box center [784, 375] width 1568 height 750
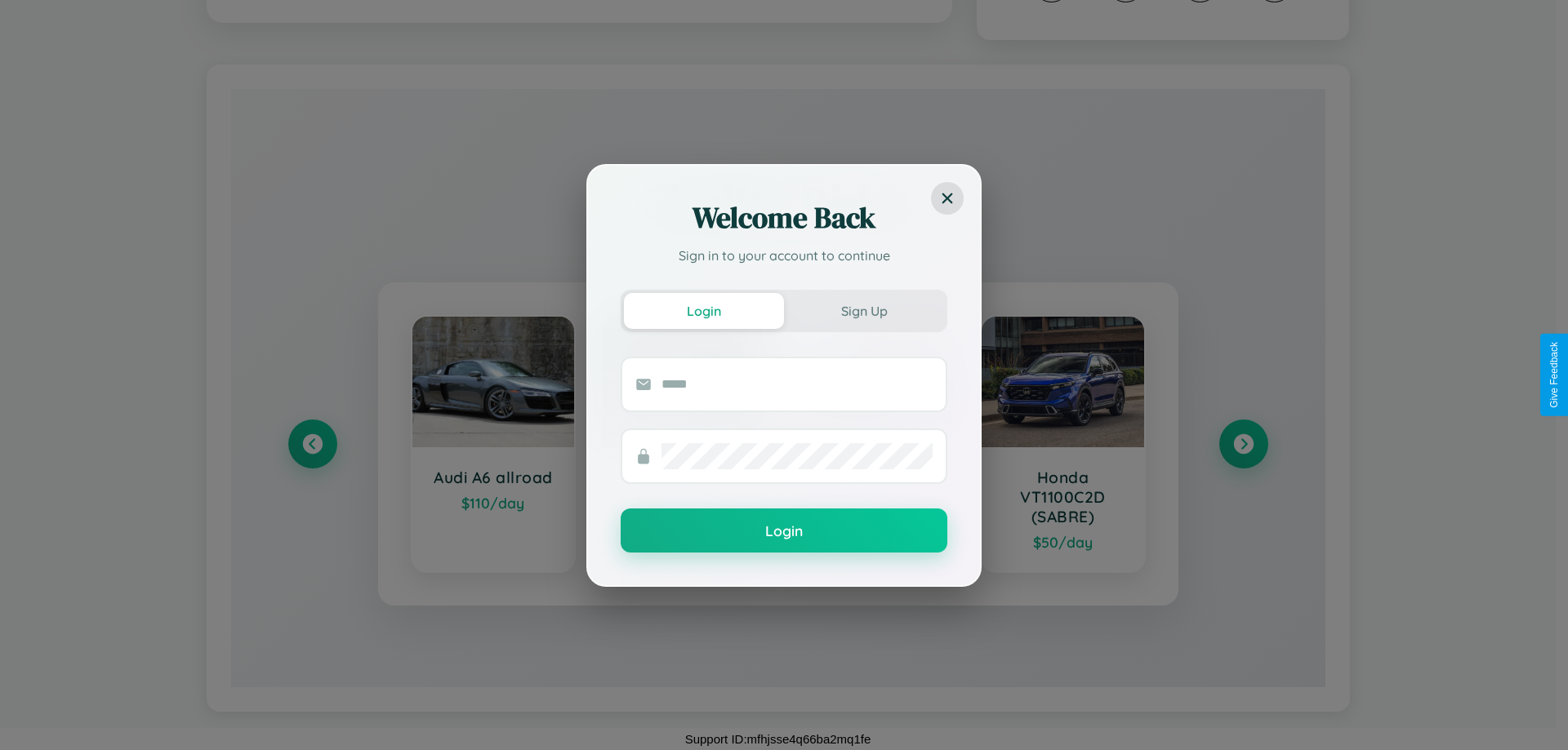
click at [1243, 444] on div "Welcome Back Sign in to your account to continue Login Sign Up Login" at bounding box center [784, 375] width 1568 height 750
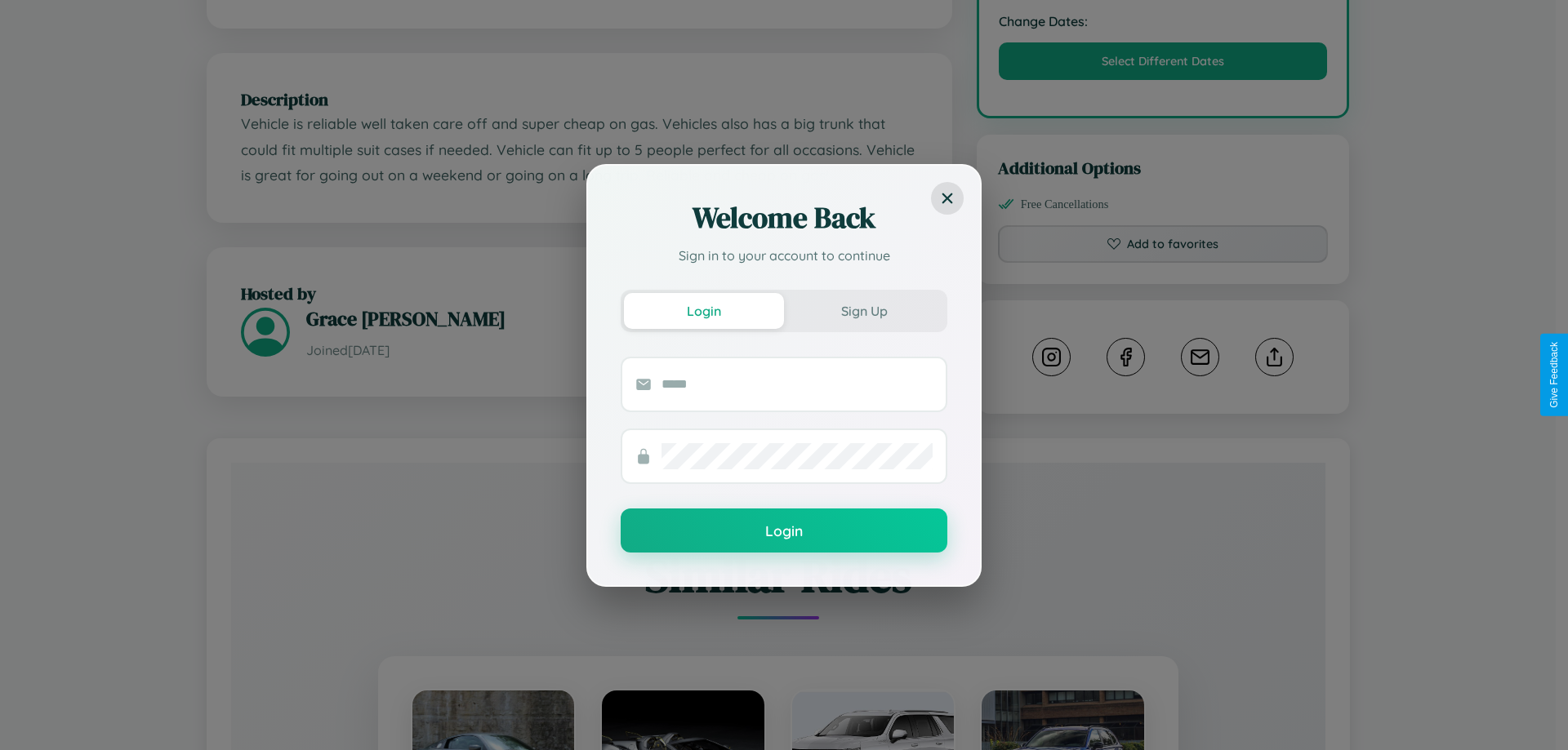
scroll to position [0, 0]
